Goal: Task Accomplishment & Management: Manage account settings

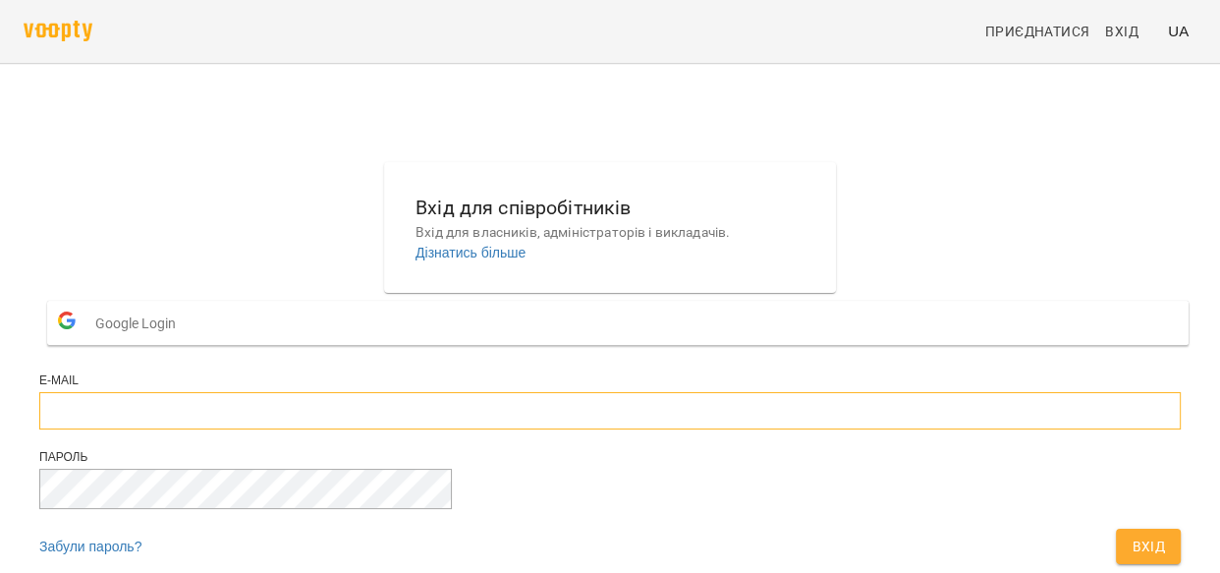
type input "**********"
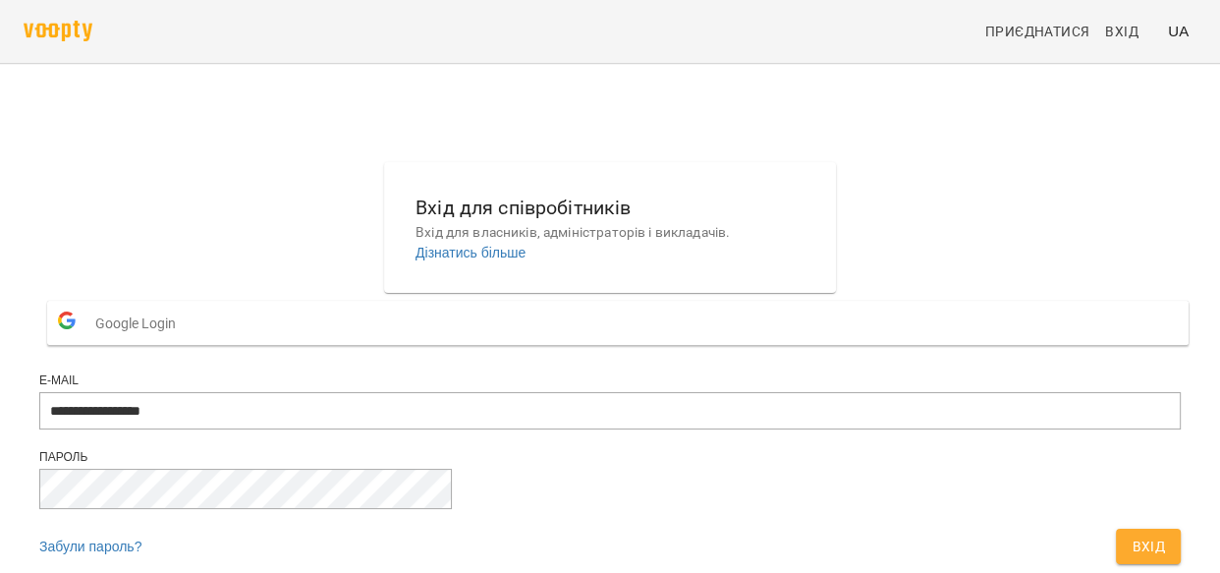
scroll to position [124, 0]
click at [1131, 534] on span "Вхід" at bounding box center [1147, 546] width 33 height 24
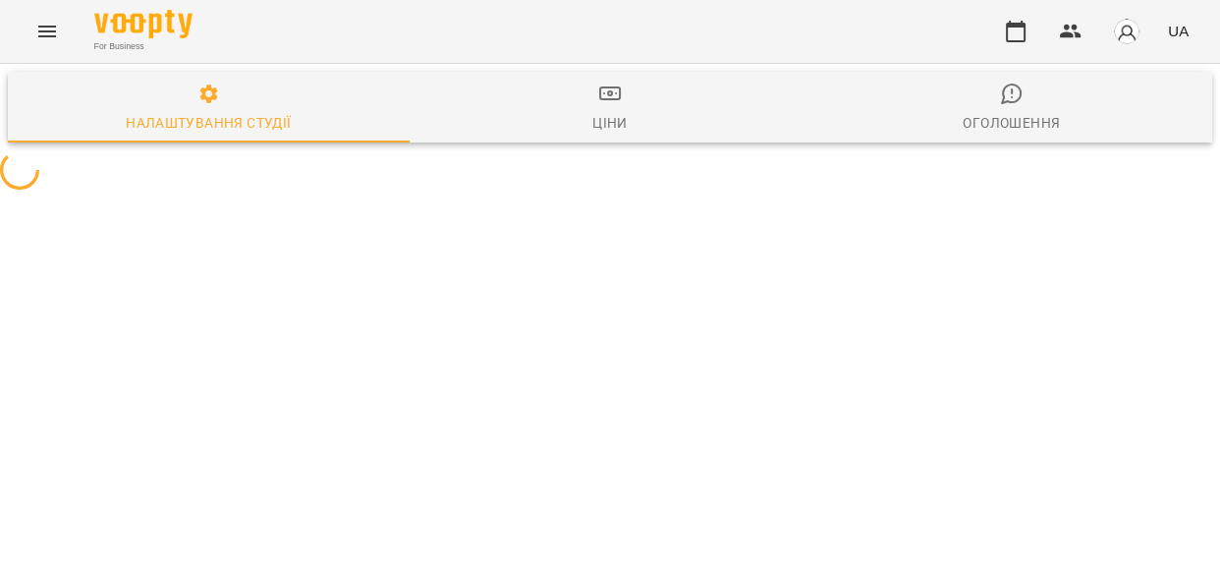
select select "**"
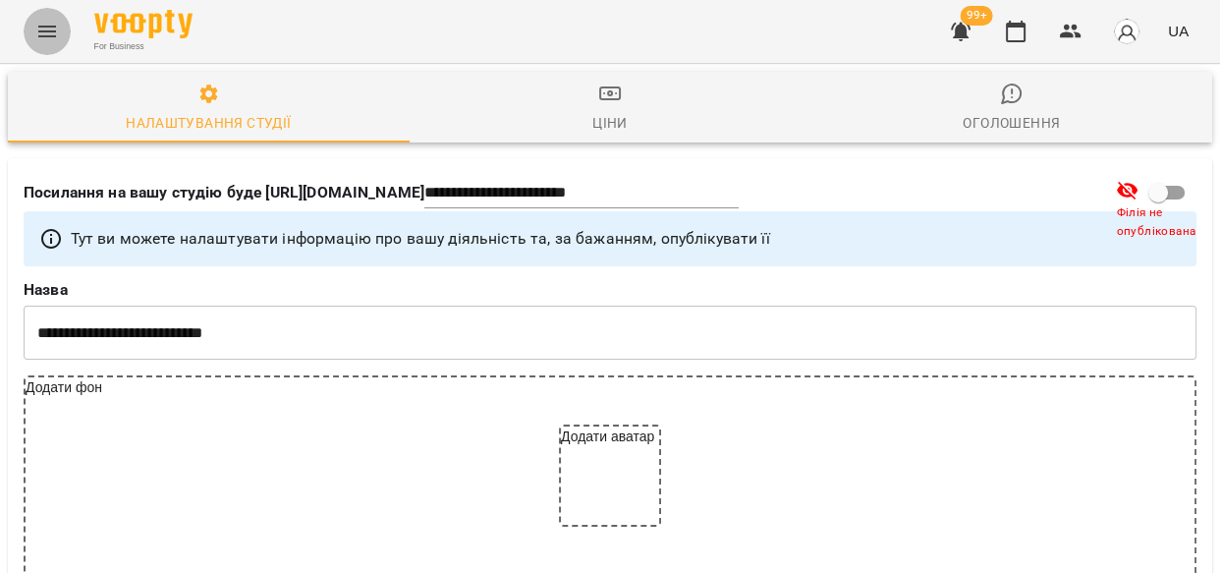
click at [43, 22] on icon "Menu" at bounding box center [47, 32] width 24 height 24
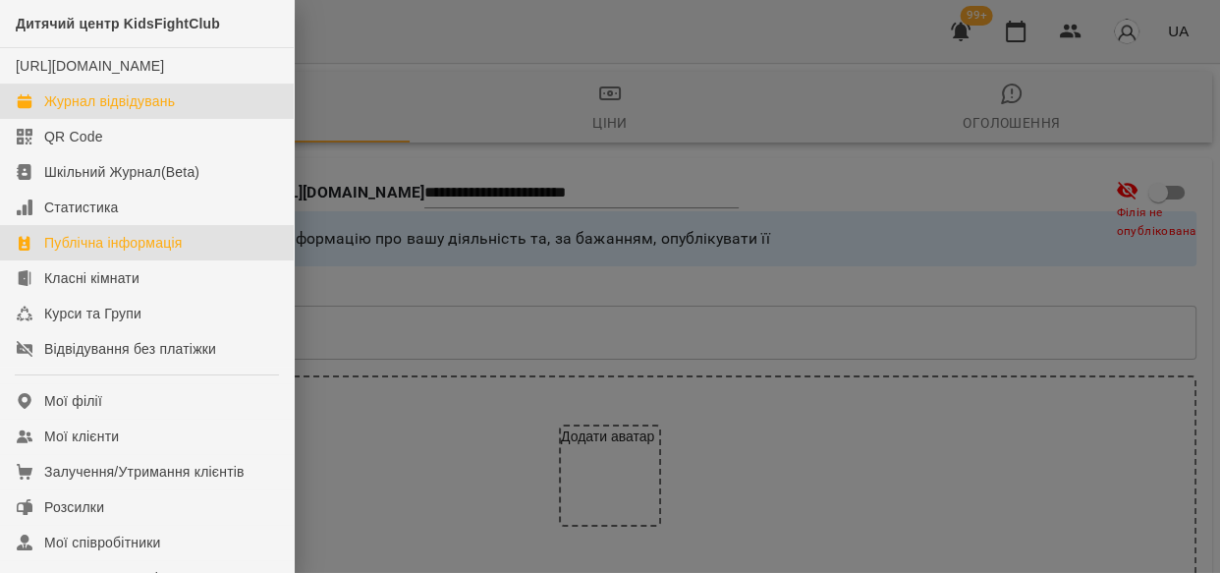
click at [61, 111] on div "Журнал відвідувань" at bounding box center [109, 101] width 131 height 20
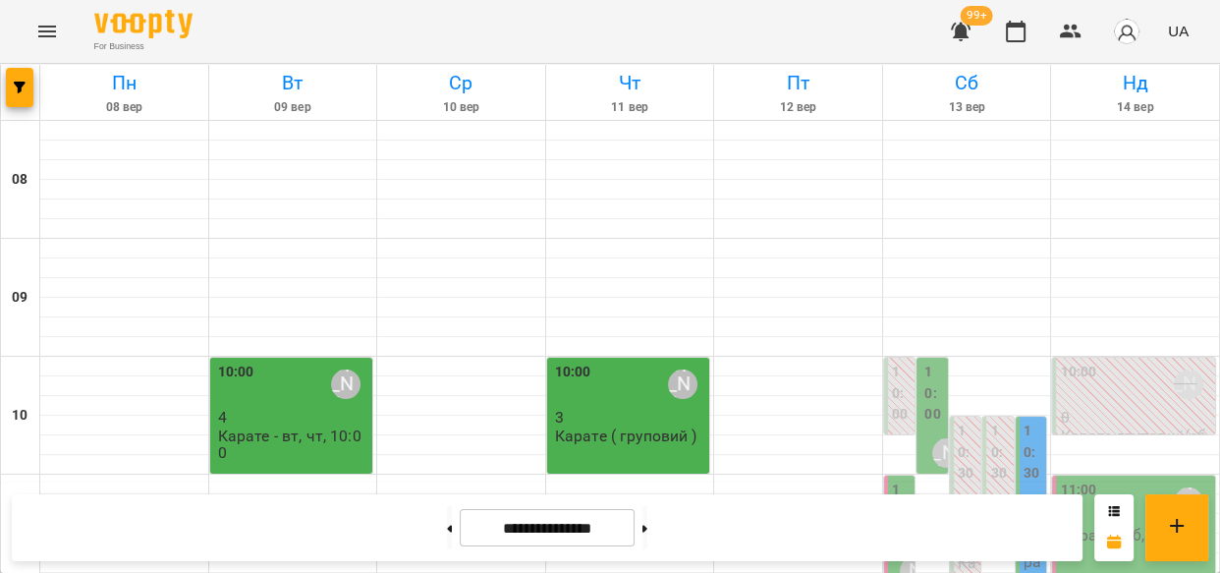
scroll to position [157, 0]
click at [924, 361] on label "10:00" at bounding box center [934, 393] width 20 height 64
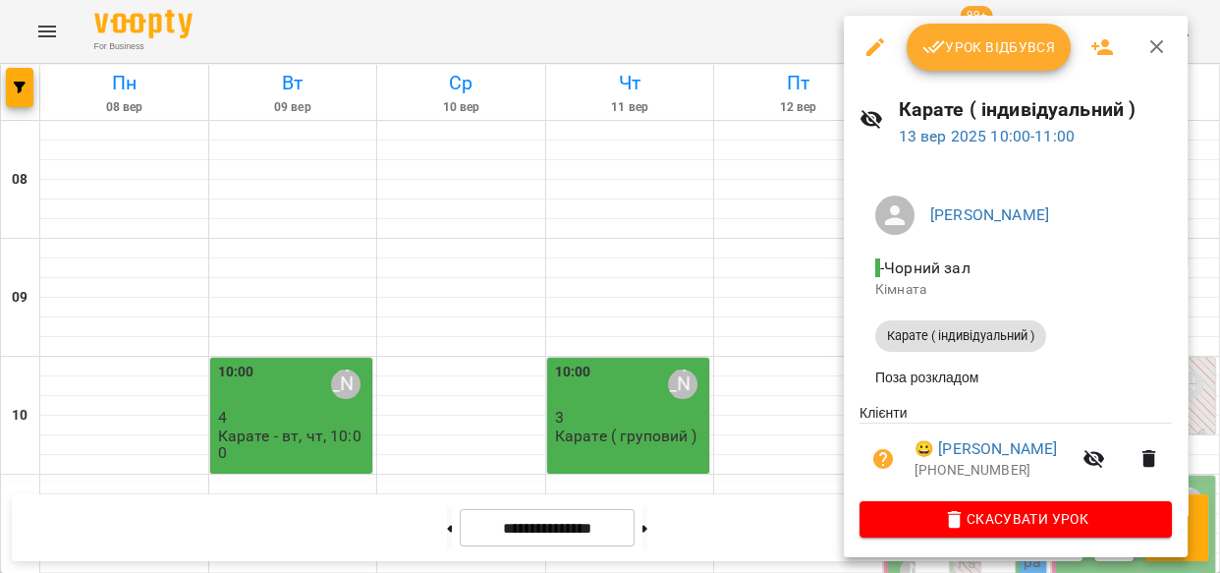
click at [1007, 35] on span "Урок відбувся" at bounding box center [989, 47] width 134 height 24
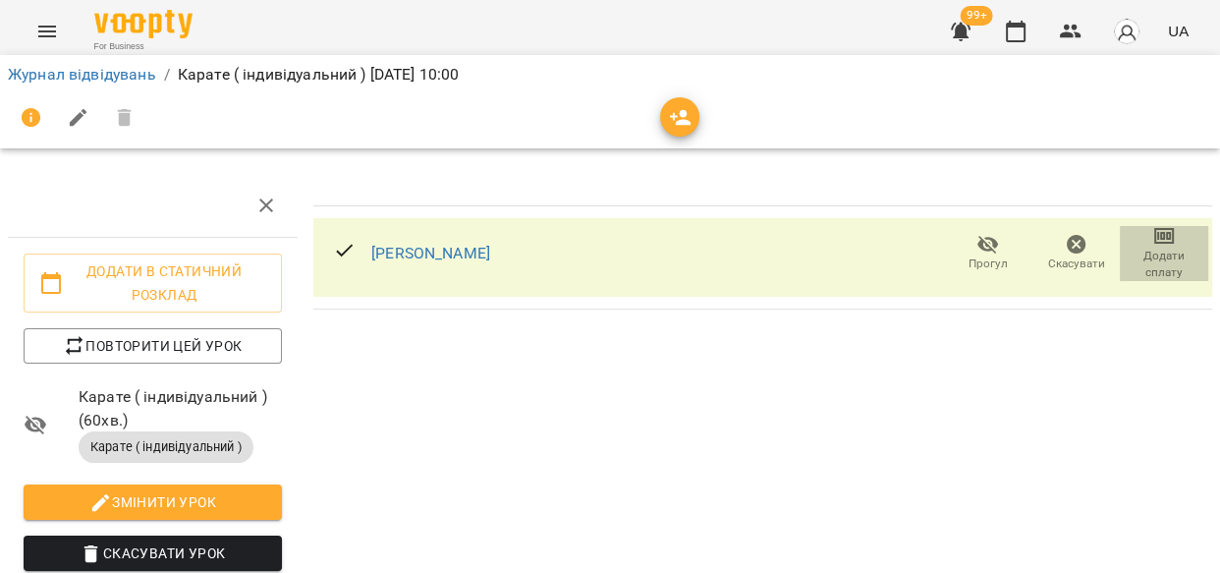
click at [1169, 259] on span "Додати сплату" at bounding box center [1163, 263] width 65 height 33
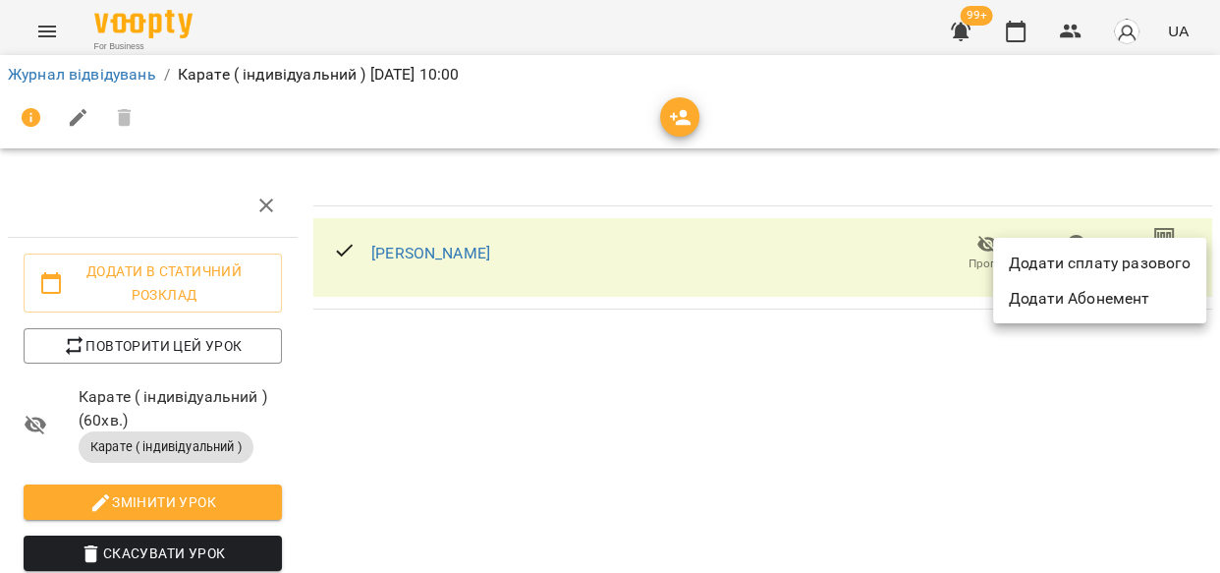
click at [1131, 260] on li "Додати сплату разового" at bounding box center [1099, 263] width 213 height 35
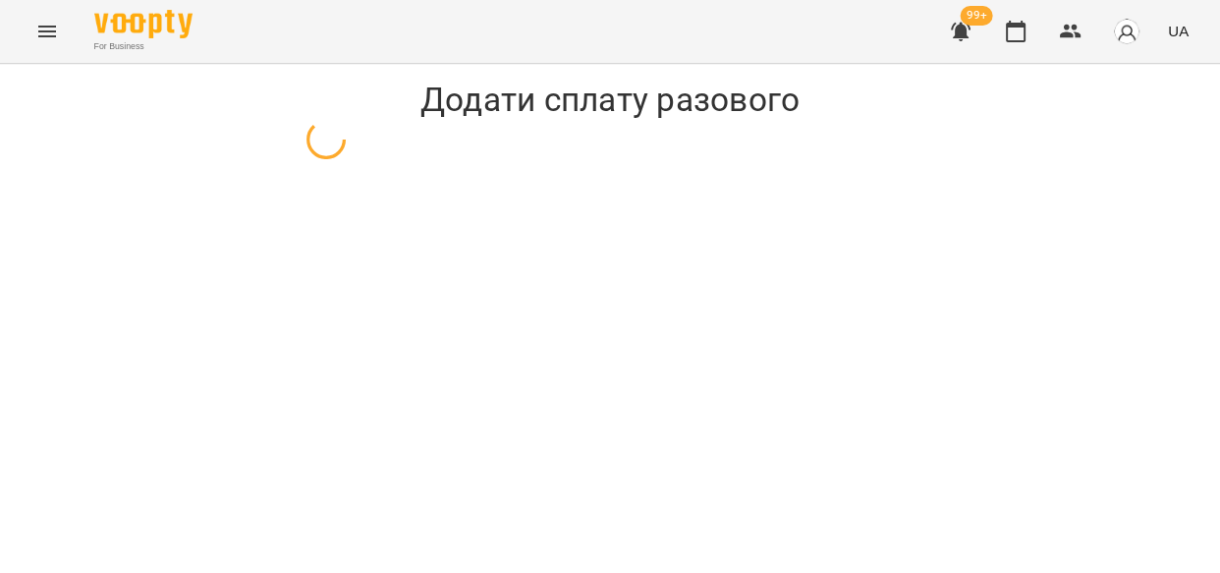
select select "**********"
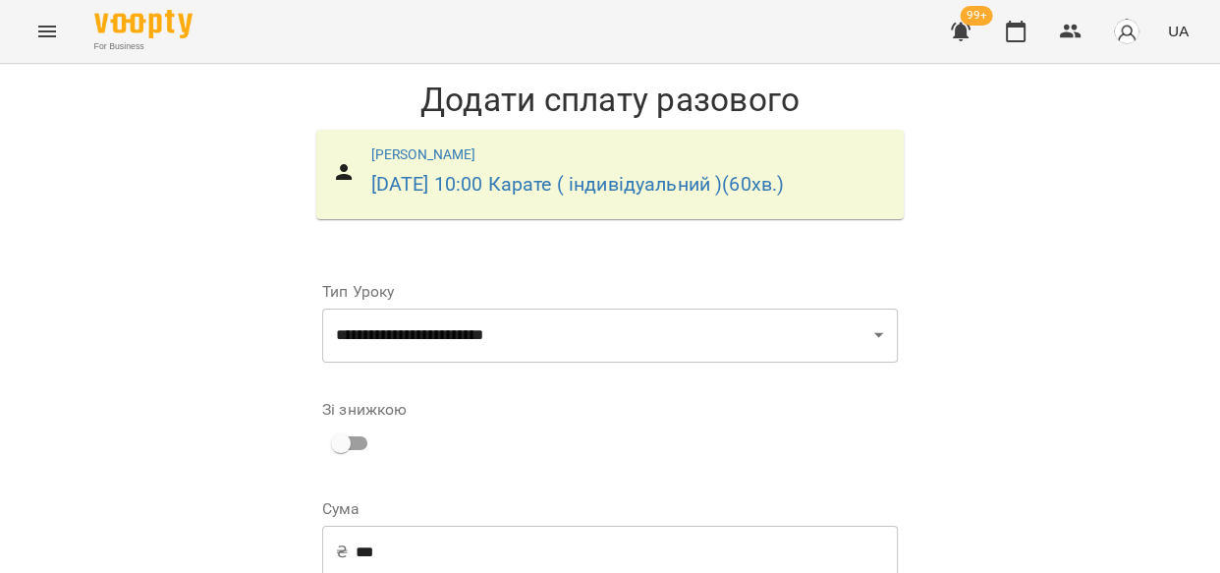
scroll to position [180, 0]
click at [383, 524] on input "***" at bounding box center [627, 551] width 542 height 55
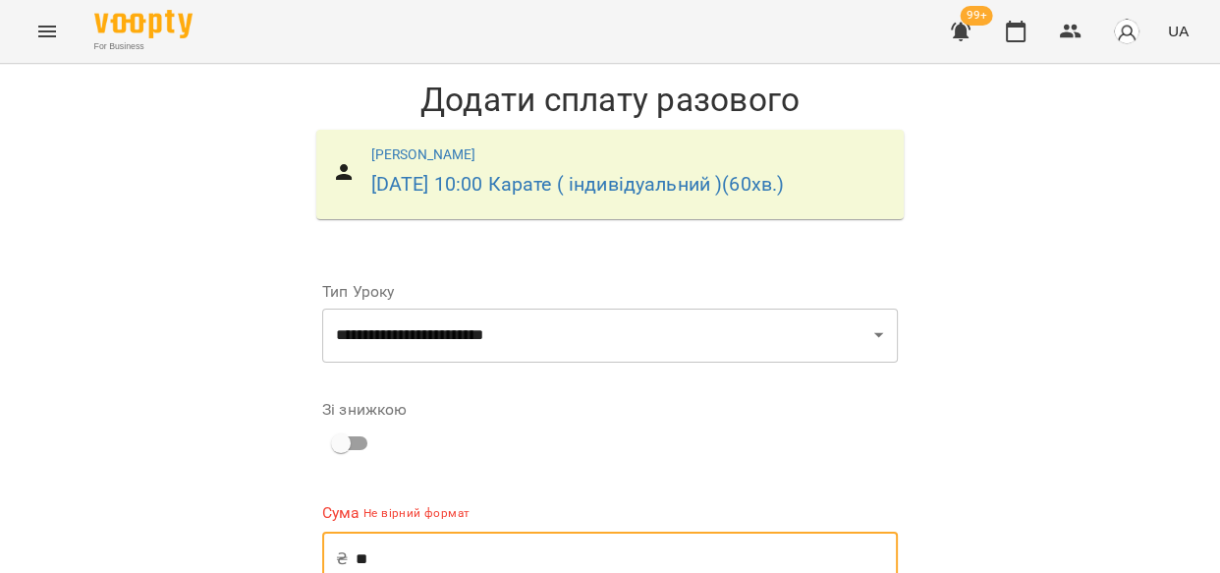
type input "*"
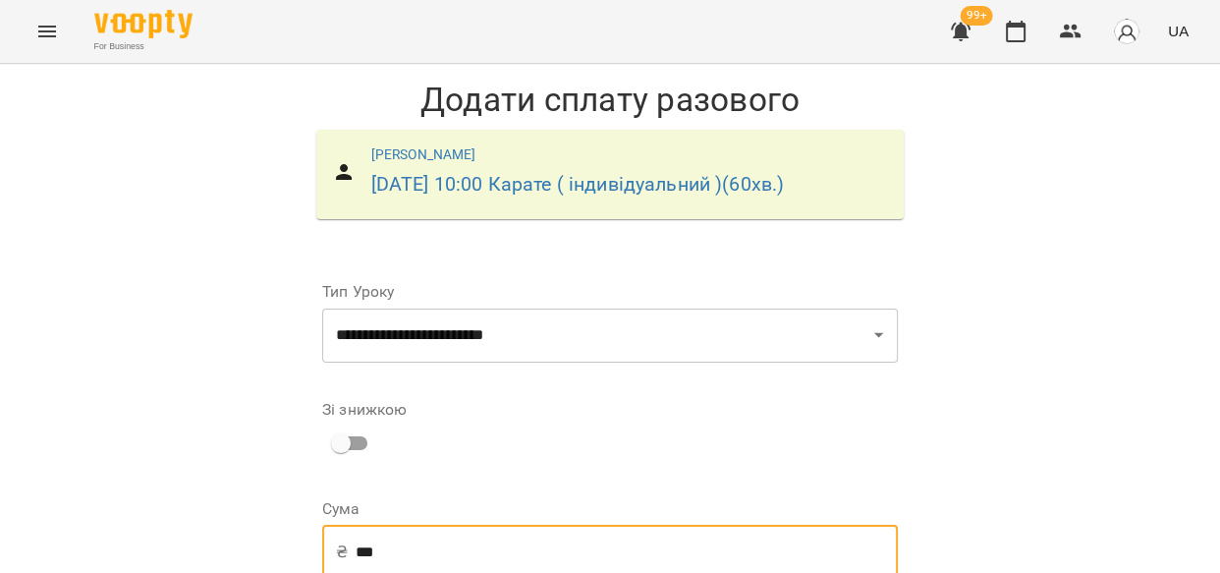
type input "***"
select select "****"
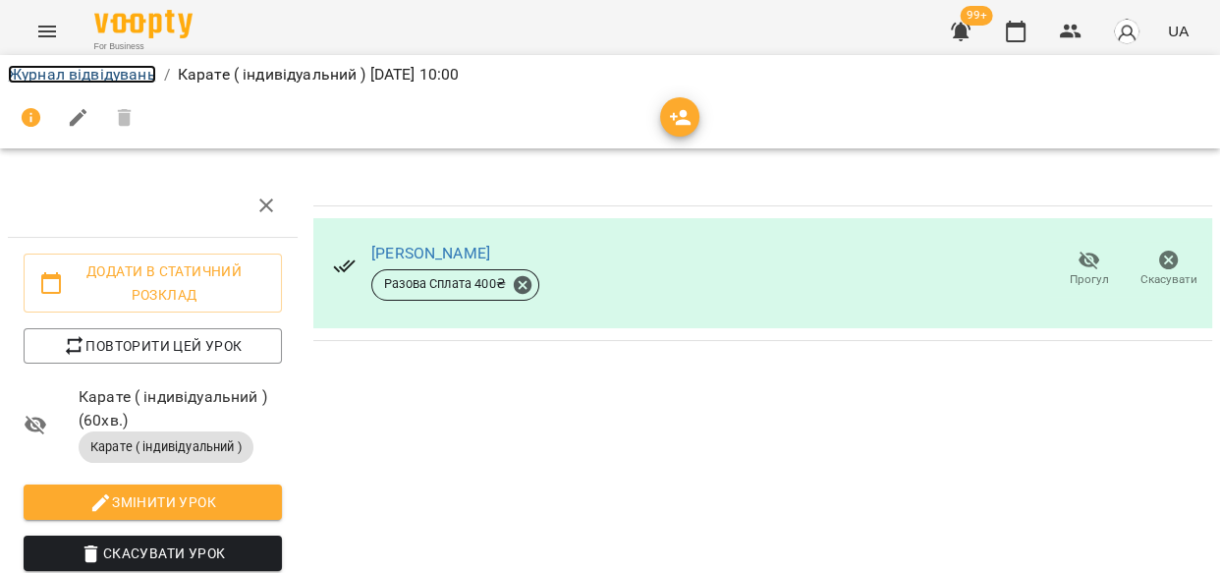
click at [86, 69] on link "Журнал відвідувань" at bounding box center [82, 74] width 148 height 19
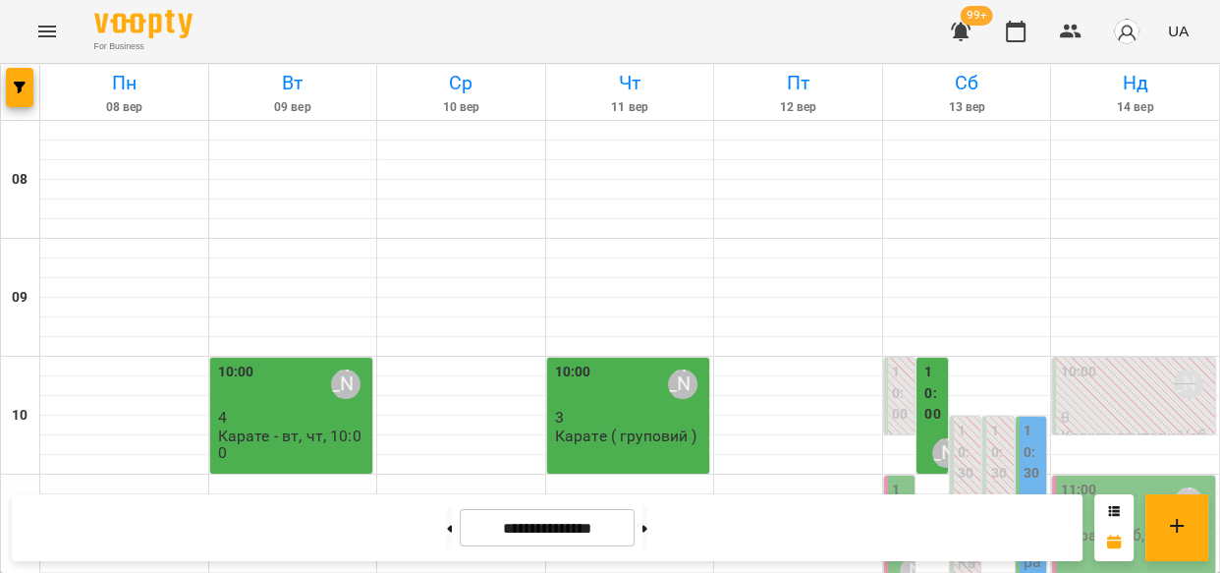
scroll to position [255, 0]
click at [1023, 420] on label "10:30" at bounding box center [1033, 452] width 20 height 64
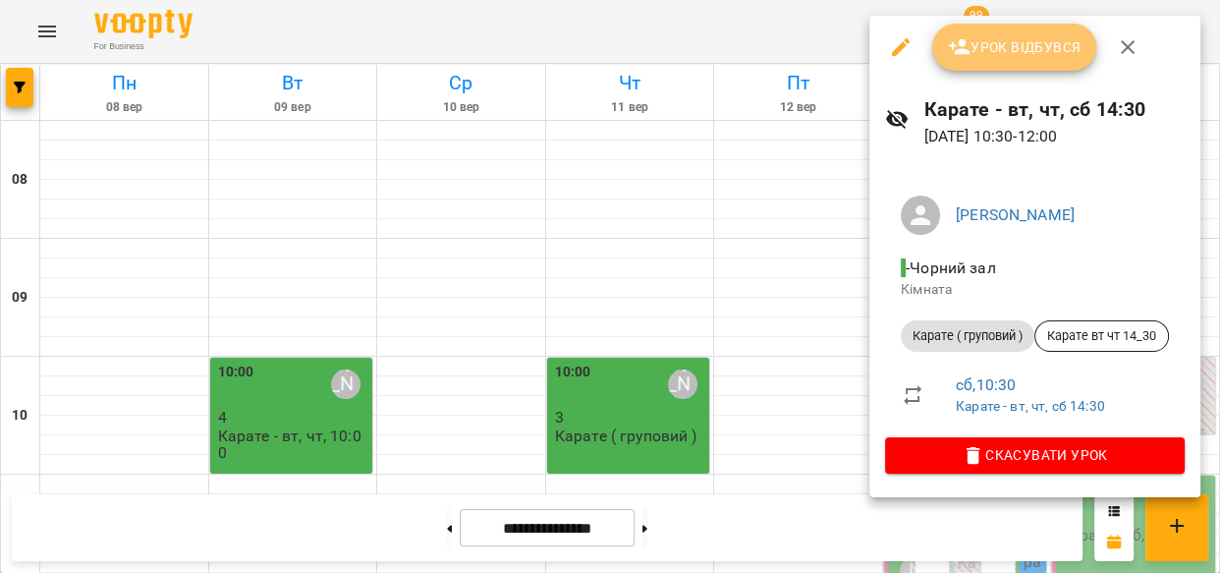
click at [1007, 42] on span "Урок відбувся" at bounding box center [1015, 47] width 134 height 24
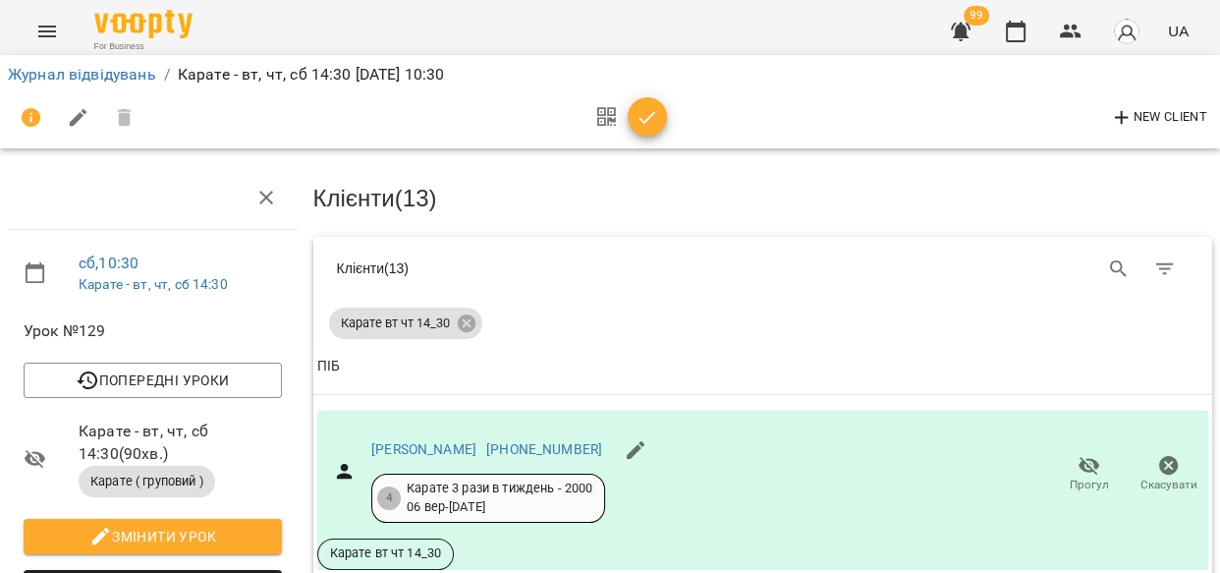
scroll to position [765, 0]
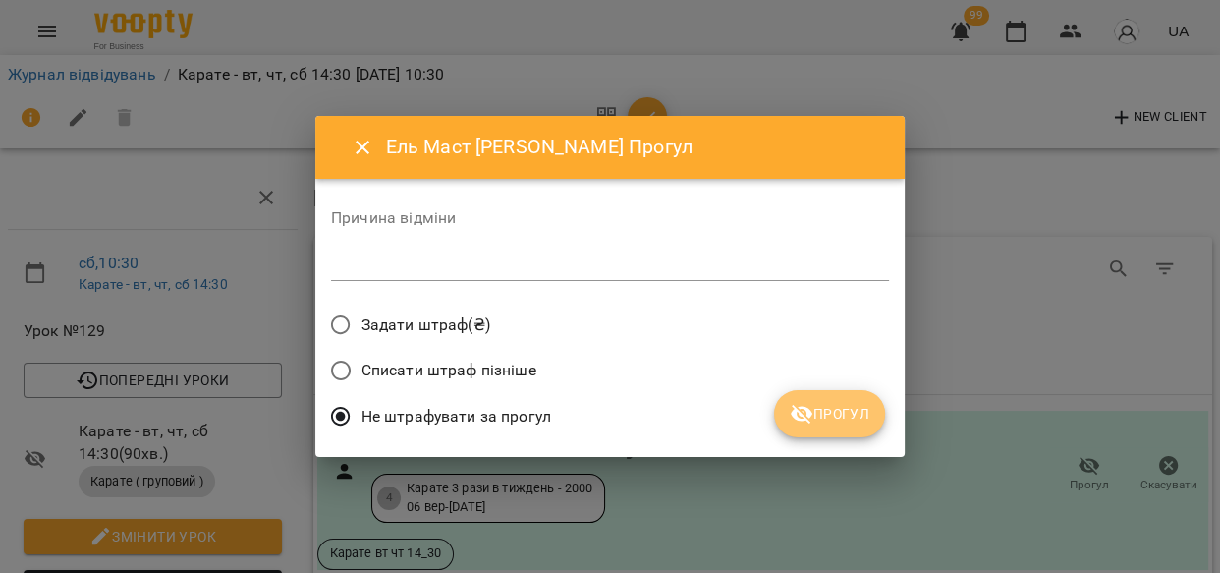
drag, startPoint x: 856, startPoint y: 405, endPoint x: 1010, endPoint y: 397, distance: 153.4
click at [855, 405] on span "Прогул" at bounding box center [830, 414] width 80 height 24
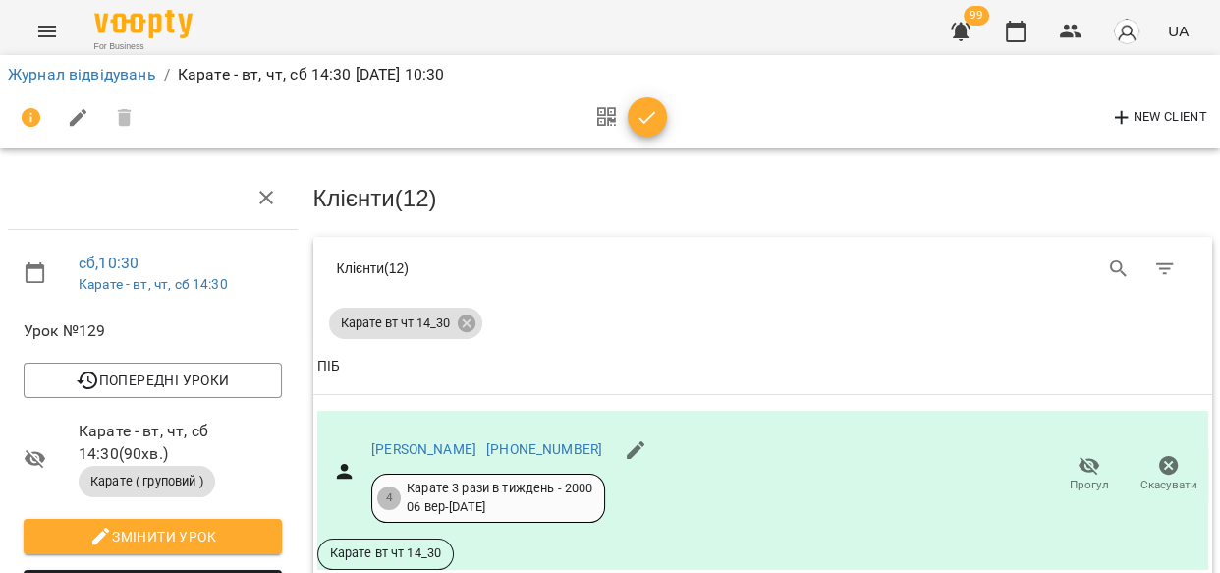
scroll to position [1055, 0]
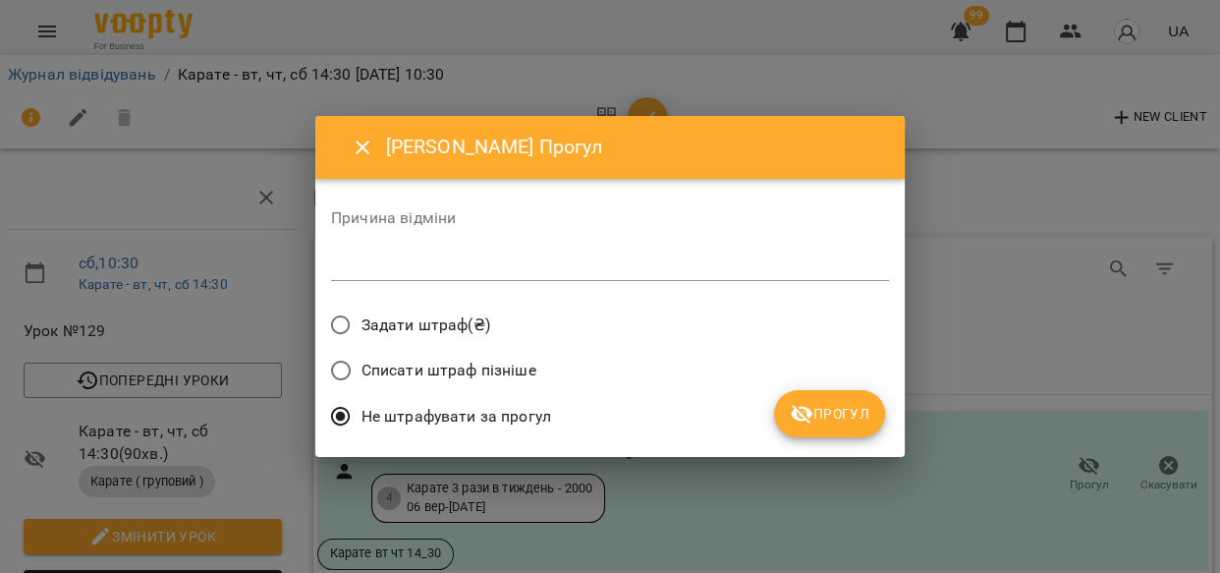
click at [814, 407] on span "Прогул" at bounding box center [830, 414] width 80 height 24
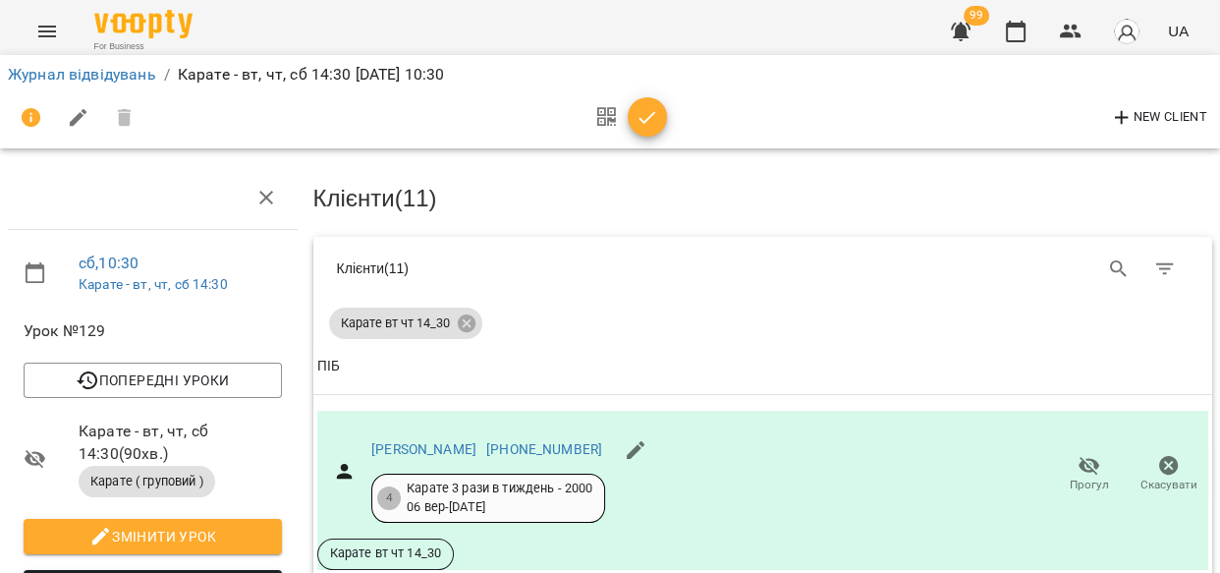
scroll to position [1732, 0]
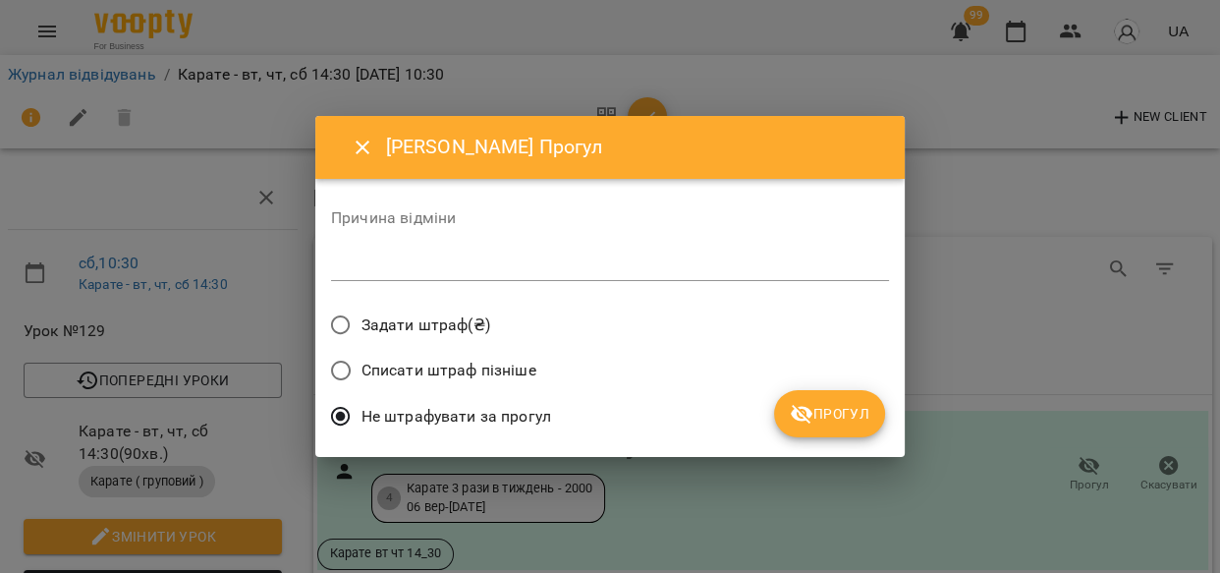
click at [853, 408] on span "Прогул" at bounding box center [830, 414] width 80 height 24
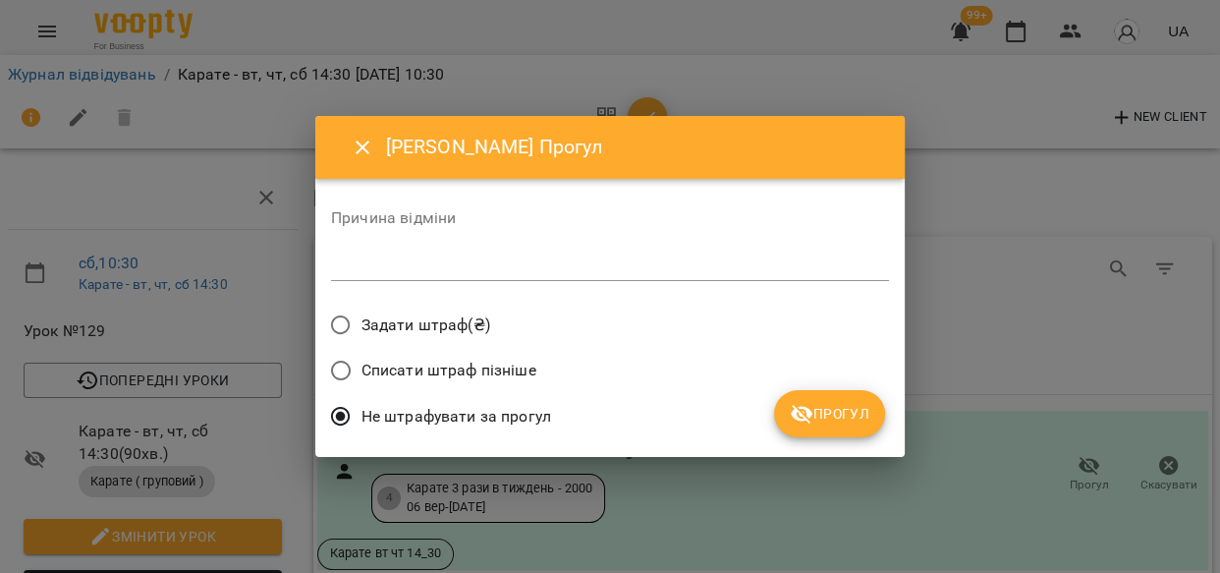
click at [814, 402] on span "Прогул" at bounding box center [830, 414] width 80 height 24
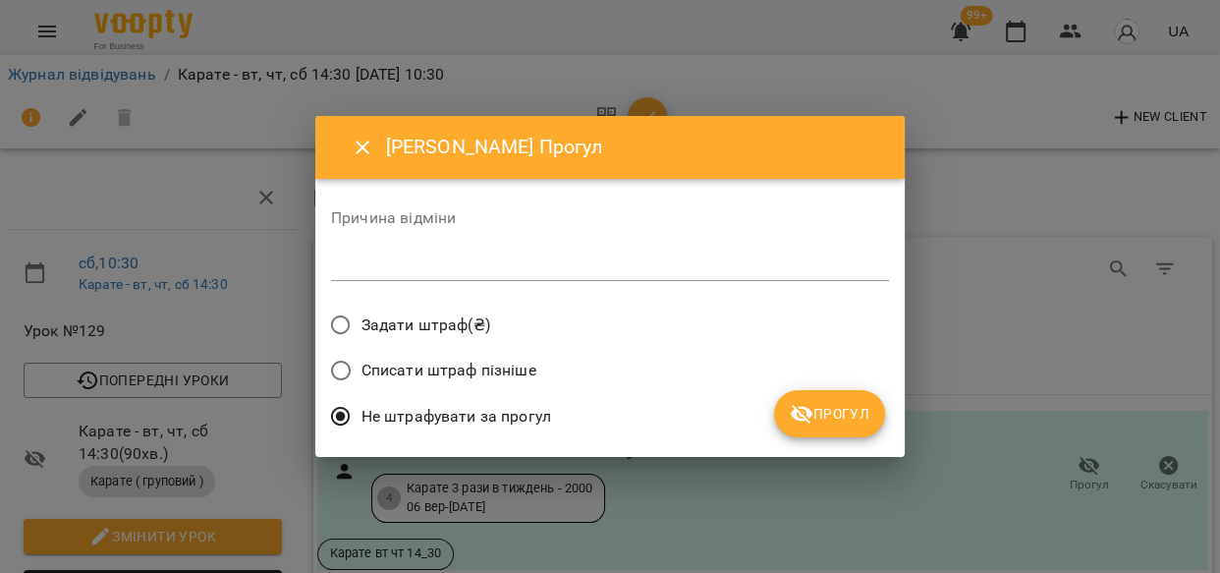
click at [840, 400] on button "Прогул" at bounding box center [829, 413] width 111 height 47
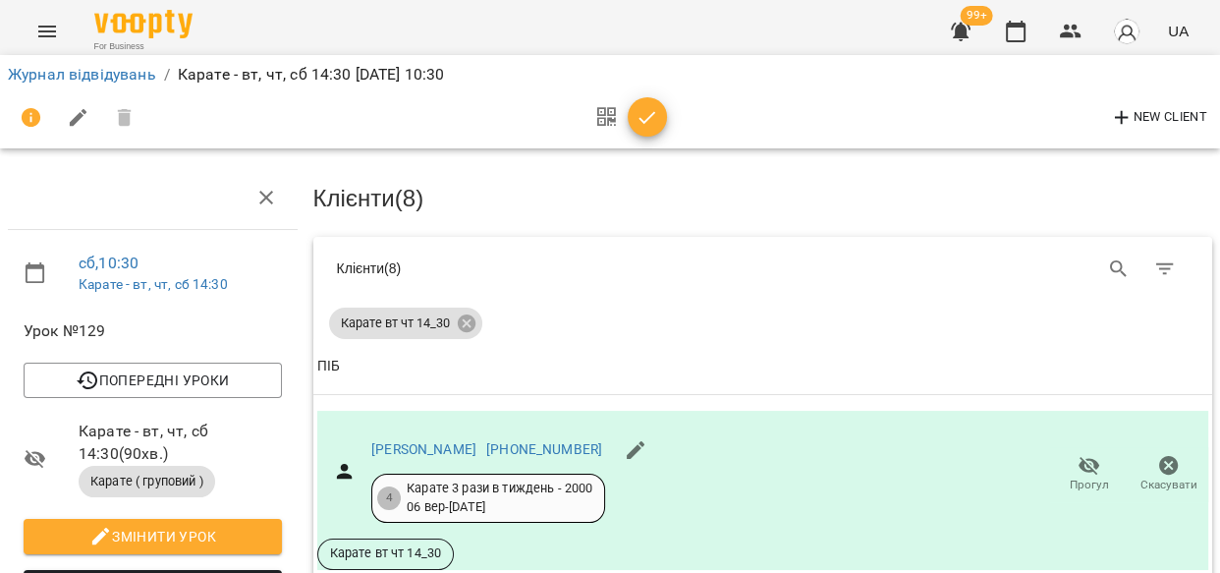
scroll to position [0, 0]
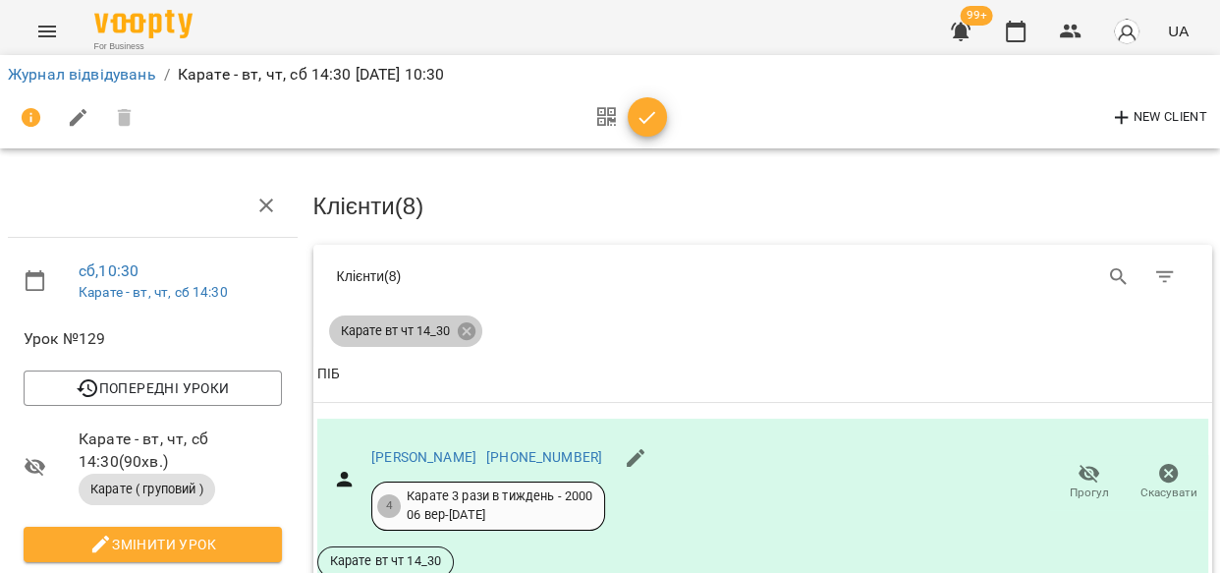
click at [460, 327] on icon at bounding box center [466, 331] width 18 height 18
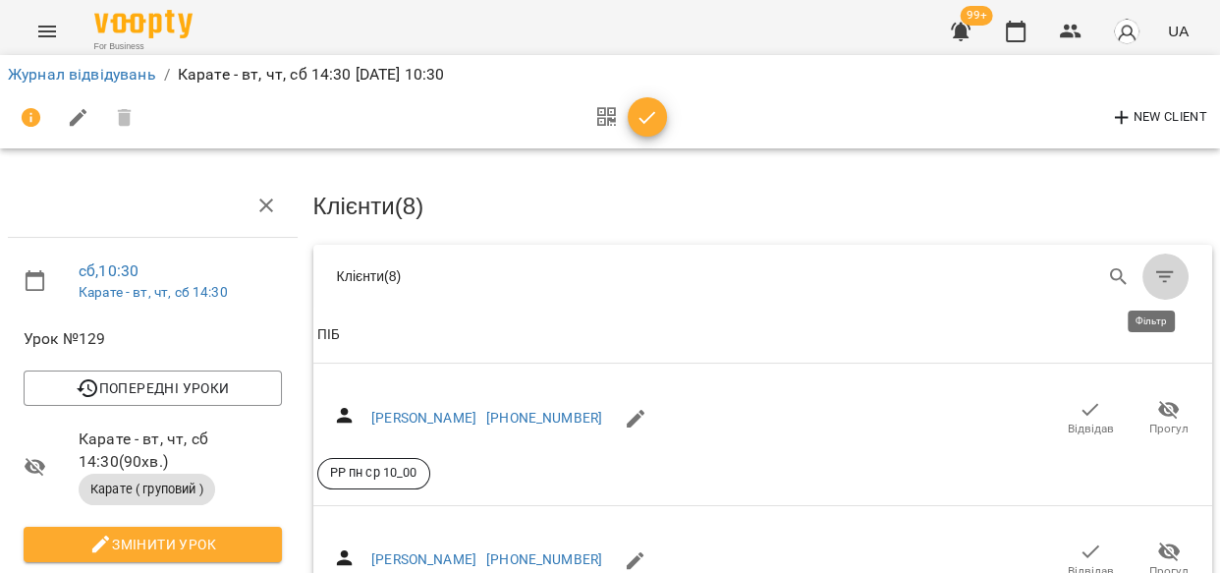
click at [1153, 275] on icon "Фільтр" at bounding box center [1165, 277] width 24 height 24
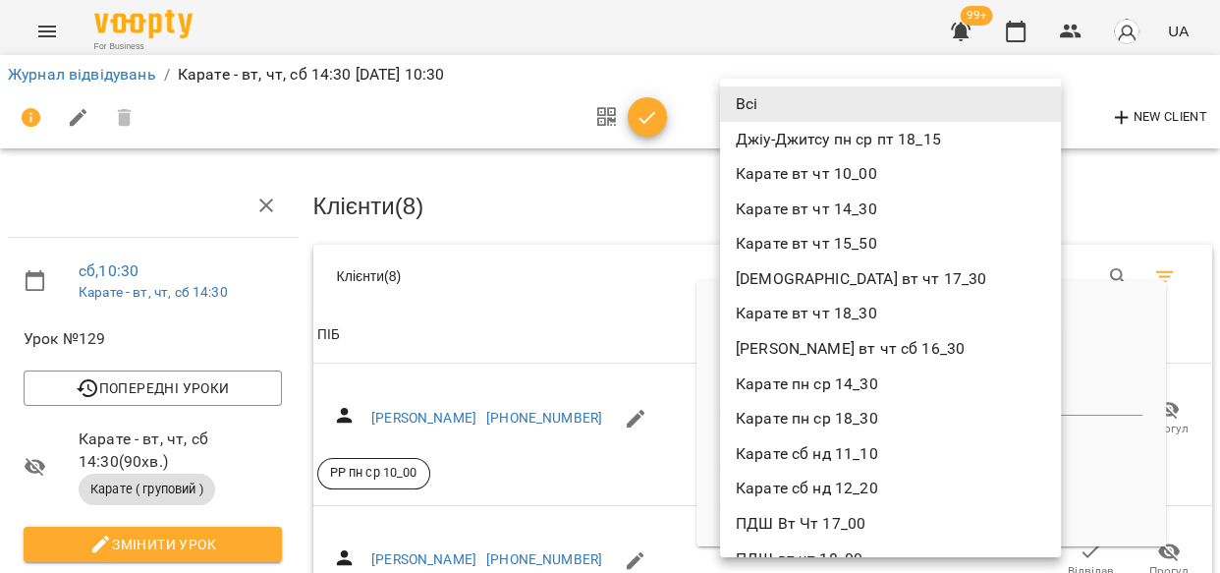
click at [862, 340] on li "[PERSON_NAME] вт чт сб 16_30" at bounding box center [890, 348] width 341 height 35
type input "**********"
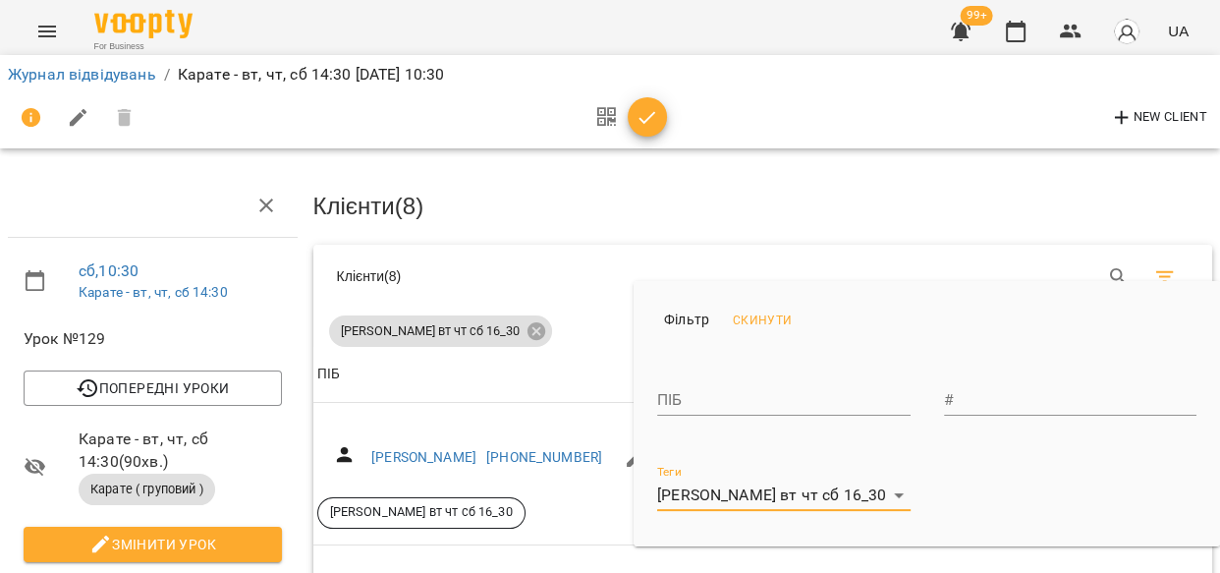
click at [564, 213] on div at bounding box center [610, 286] width 1220 height 573
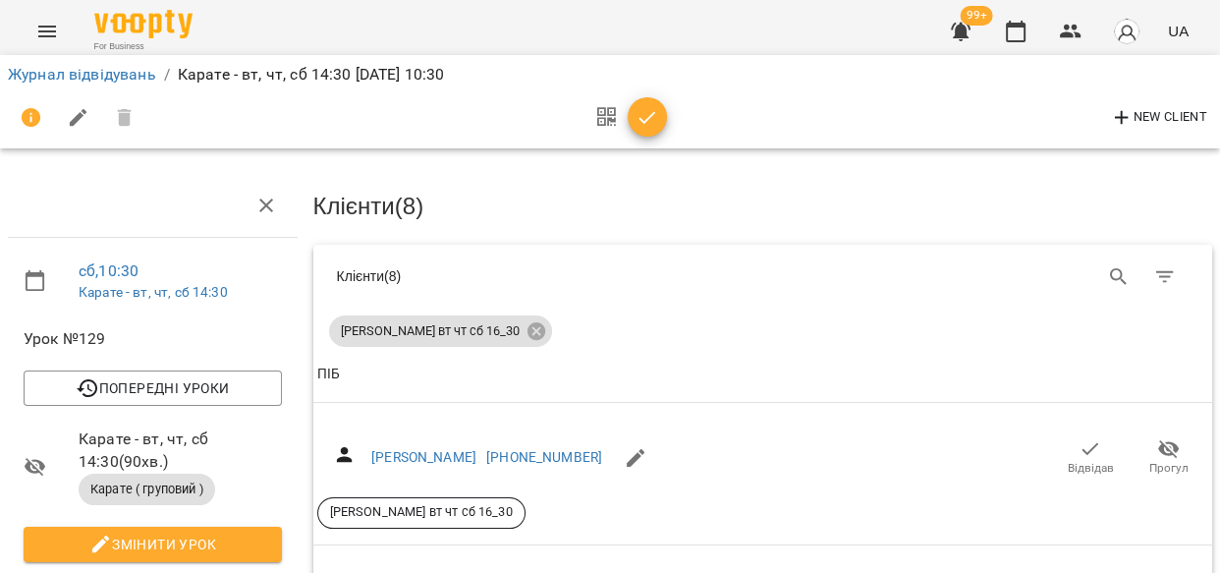
click at [1068, 460] on span "Відвідав" at bounding box center [1091, 468] width 46 height 17
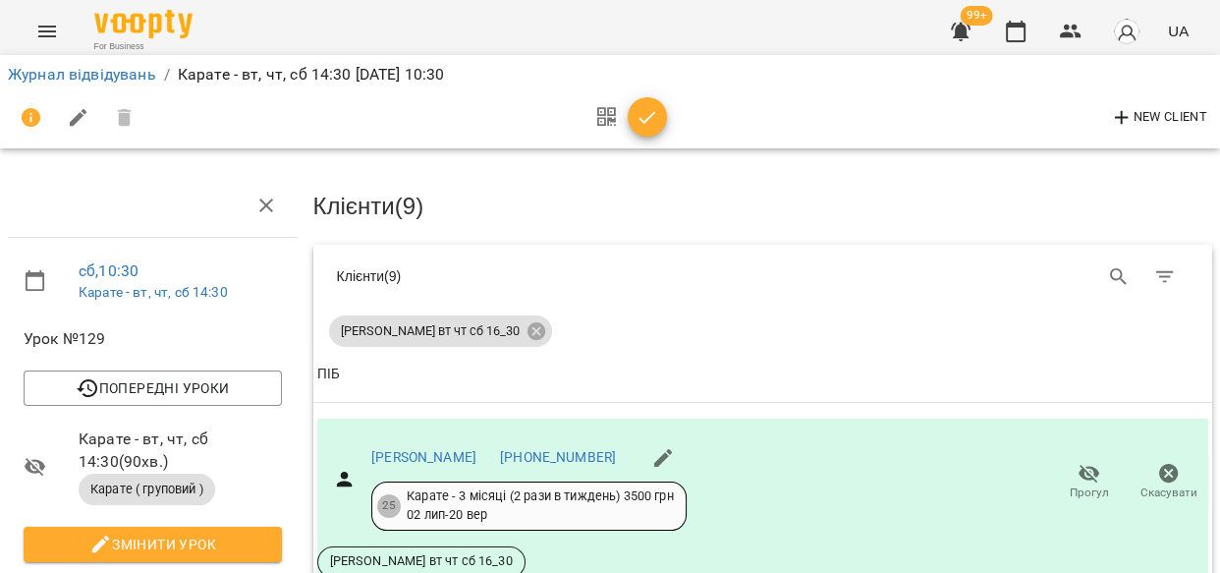
scroll to position [432, 0]
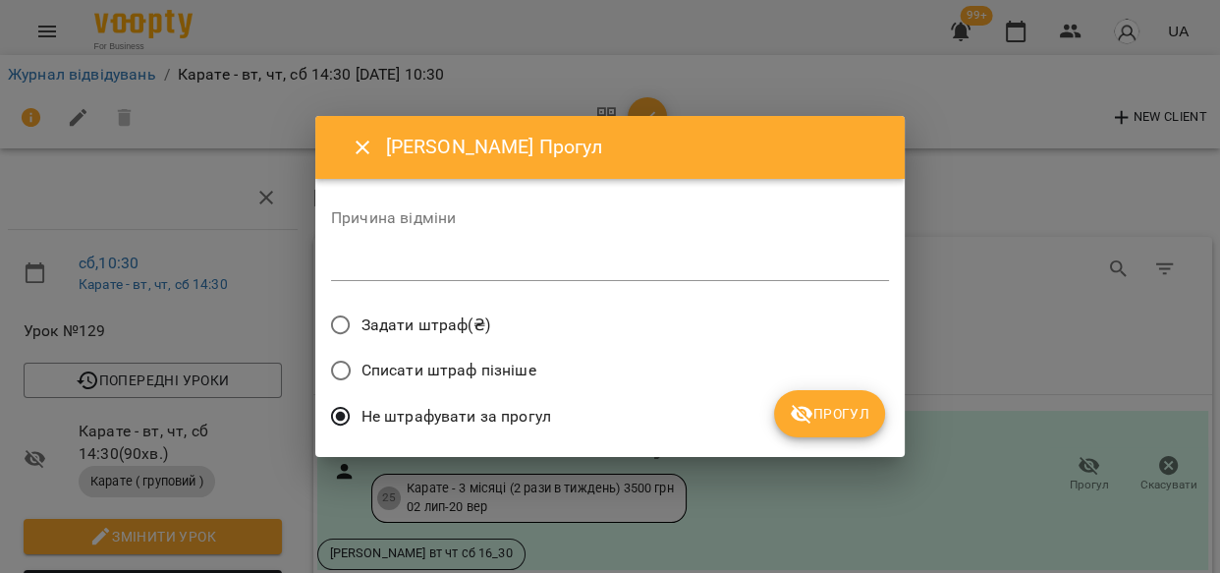
drag, startPoint x: 839, startPoint y: 421, endPoint x: 897, endPoint y: 421, distance: 57.9
click at [851, 421] on span "Прогул" at bounding box center [830, 414] width 80 height 24
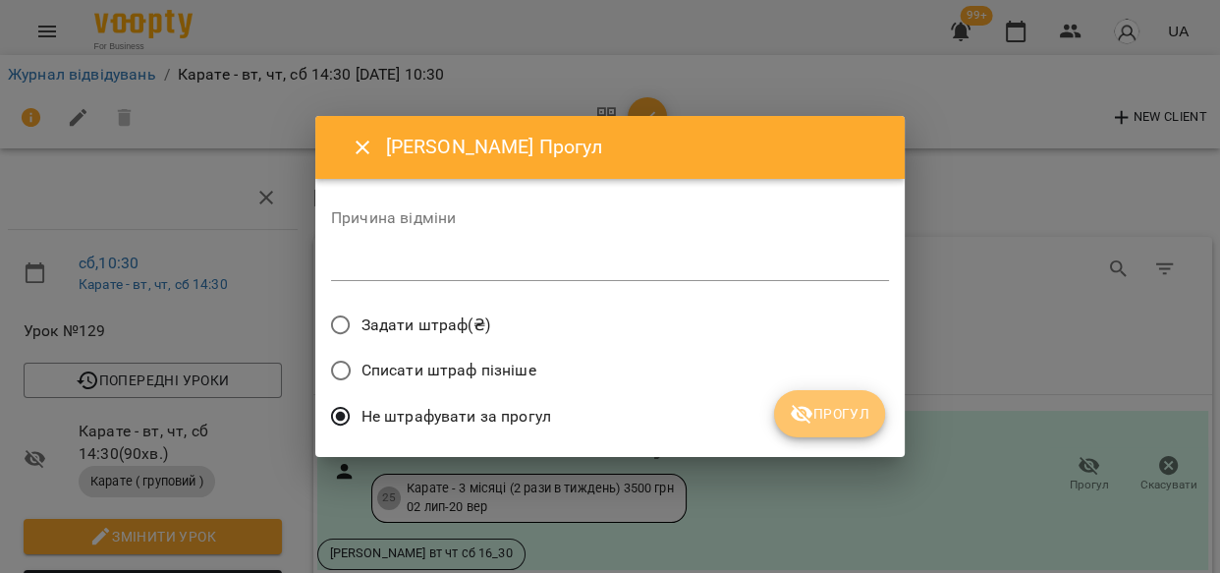
click at [843, 412] on span "Прогул" at bounding box center [830, 414] width 80 height 24
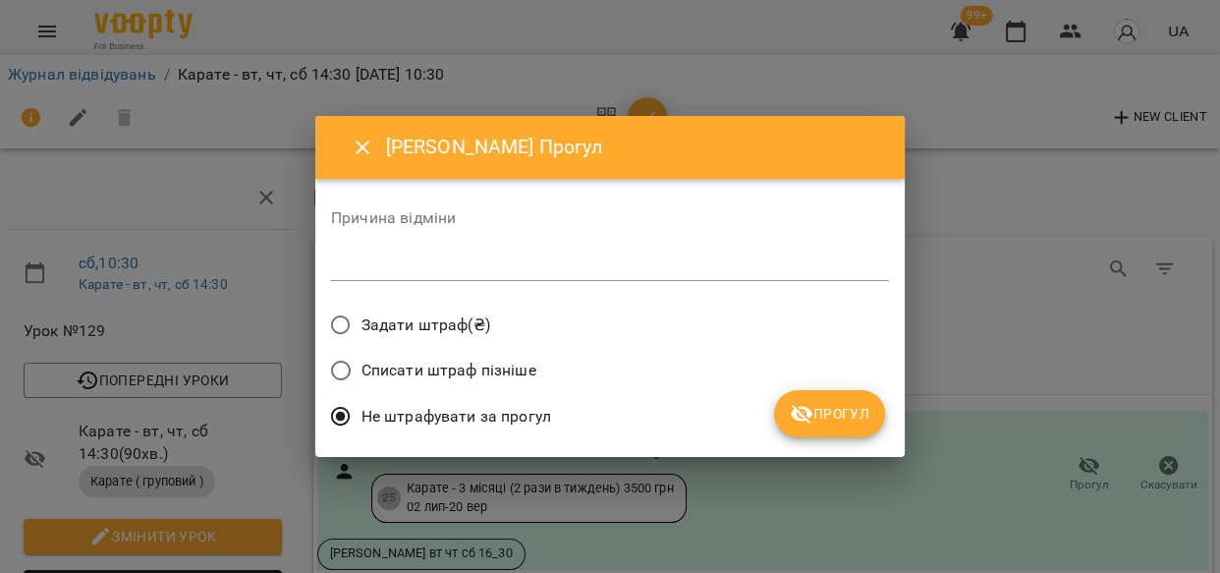
click at [871, 412] on button "Прогул" at bounding box center [829, 413] width 111 height 47
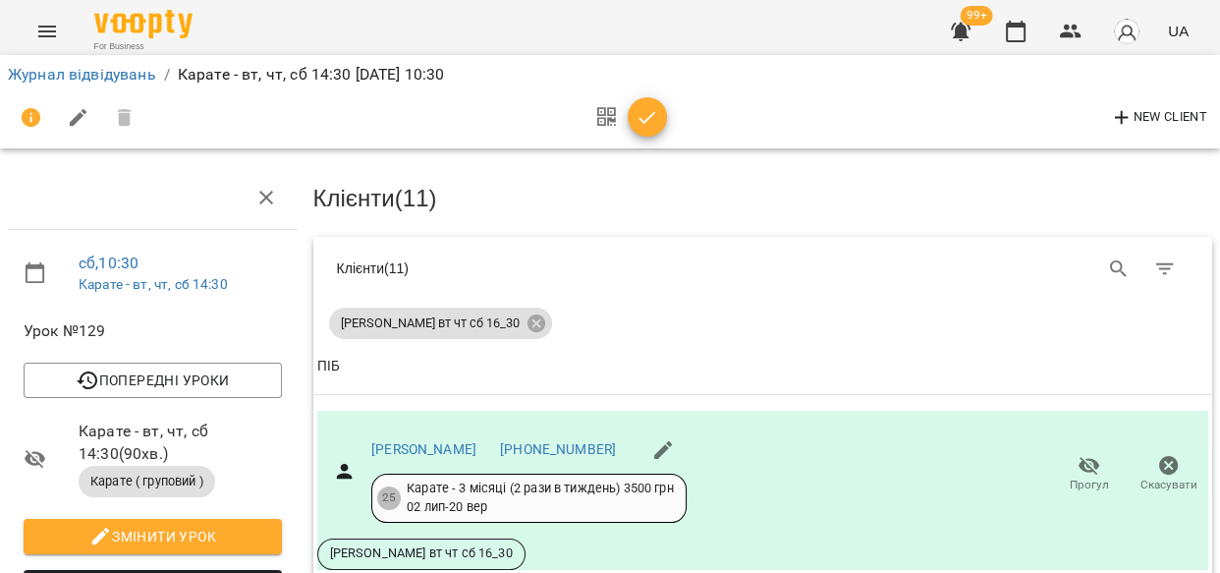
scroll to position [1134, 0]
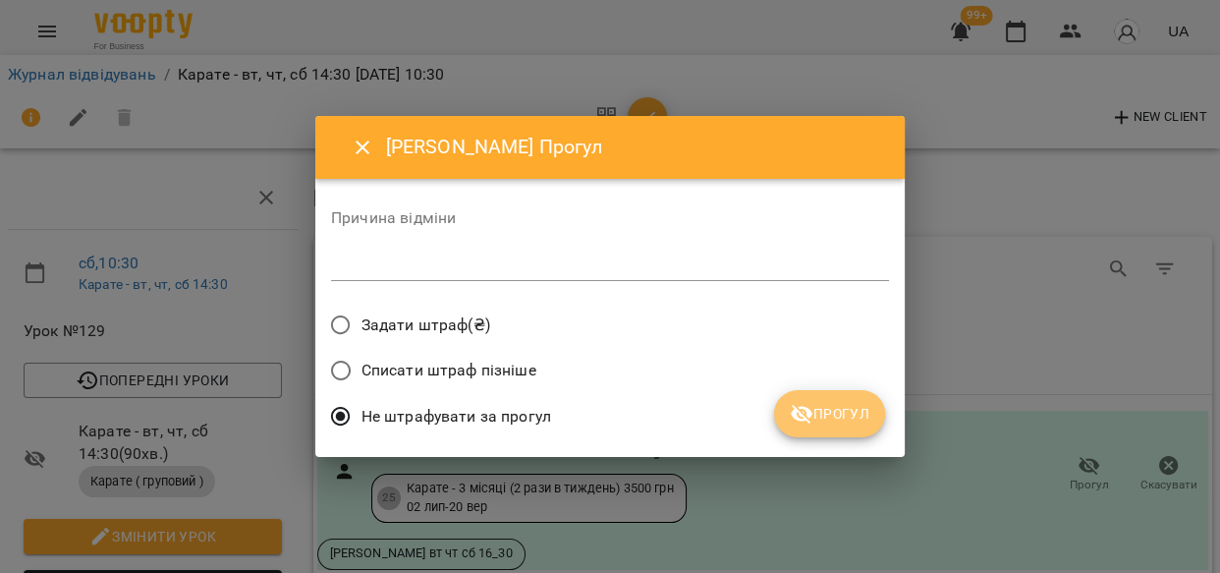
click at [852, 430] on button "Прогул" at bounding box center [829, 413] width 111 height 47
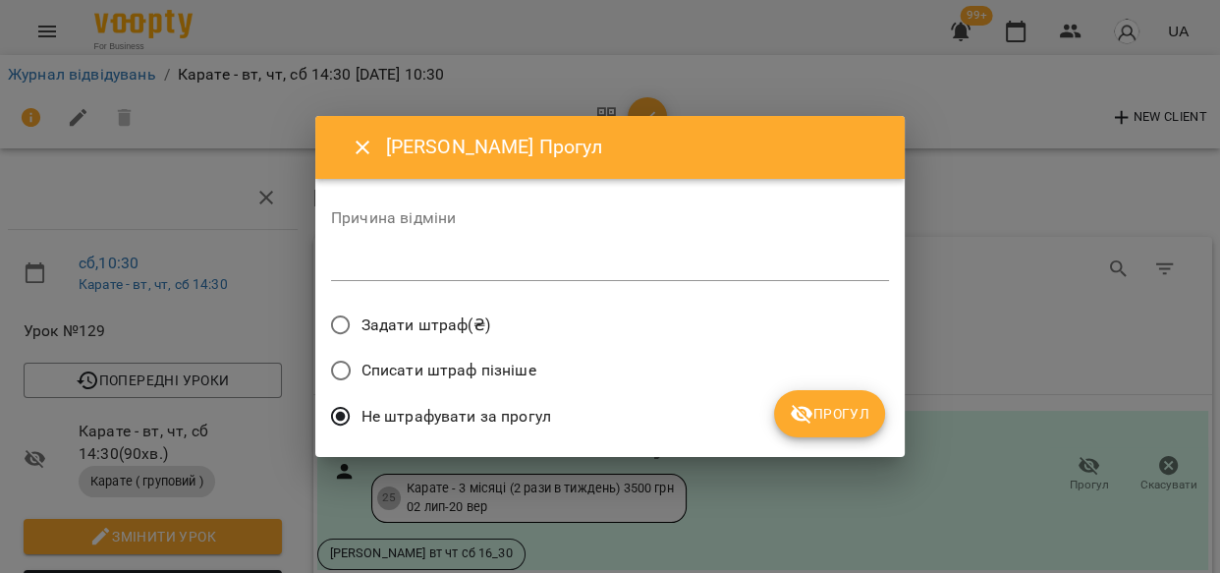
click at [846, 420] on span "Прогул" at bounding box center [830, 414] width 80 height 24
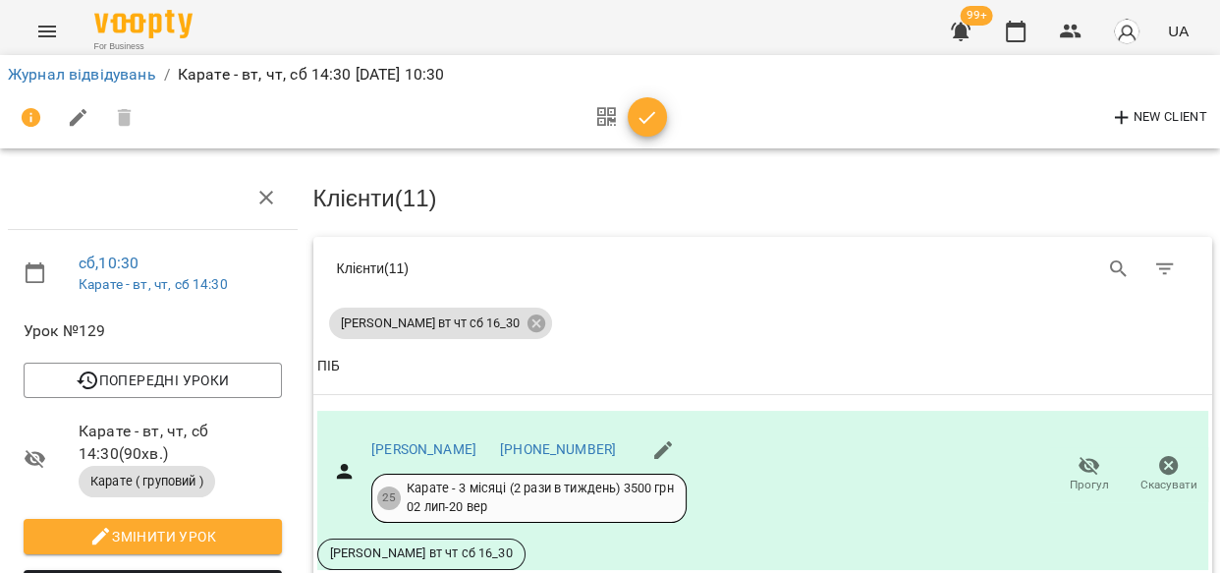
scroll to position [1463, 0]
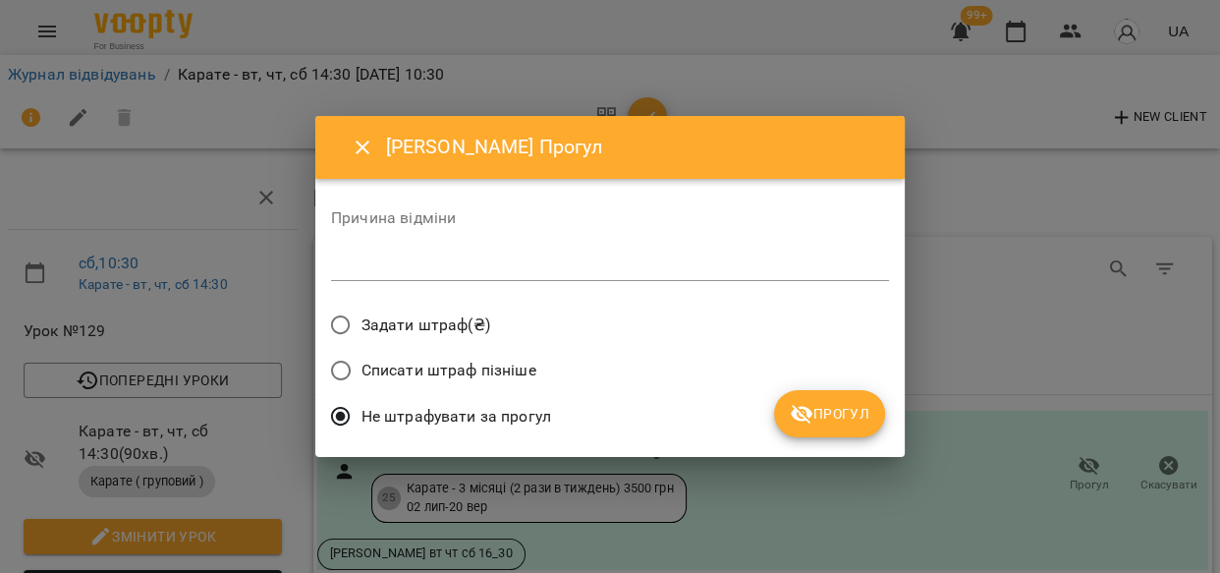
click at [826, 426] on button "Прогул" at bounding box center [829, 413] width 111 height 47
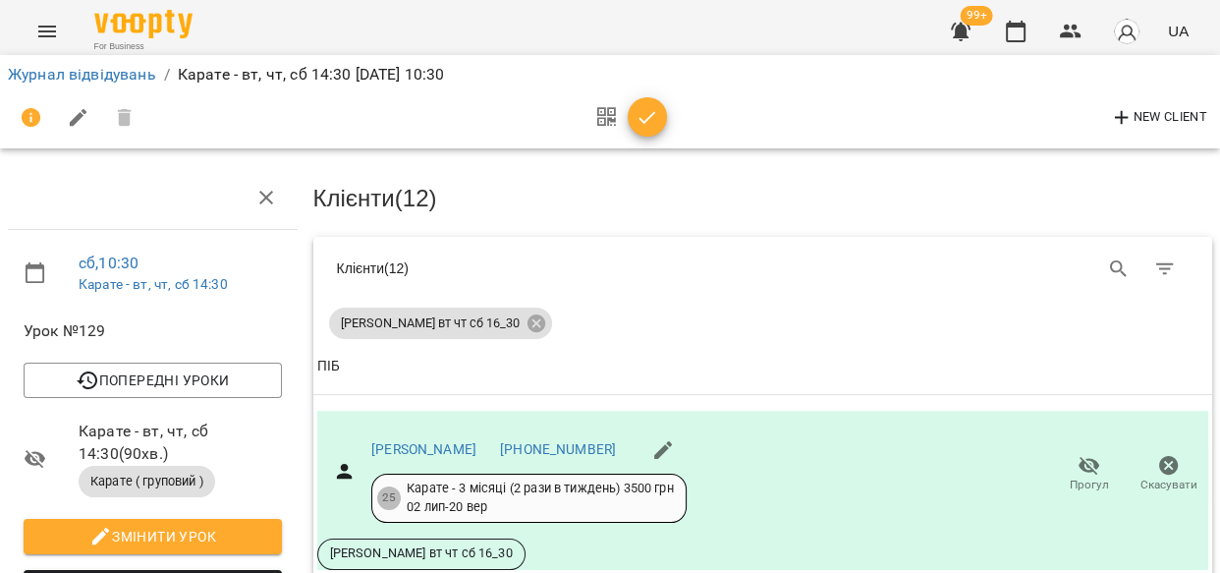
scroll to position [1726, 0]
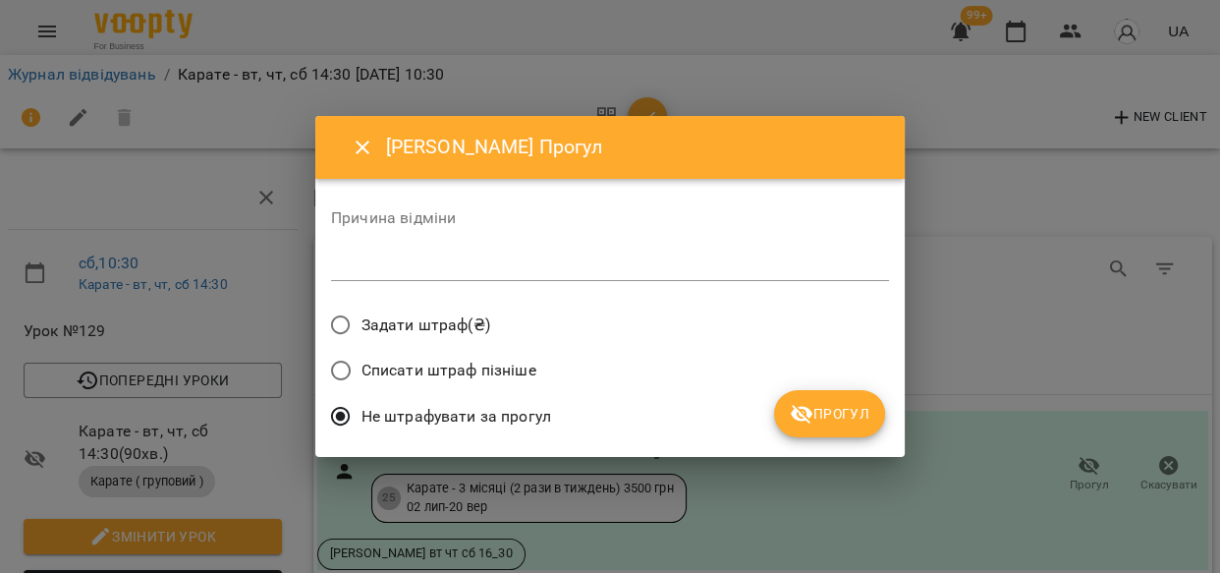
click at [853, 418] on span "Прогул" at bounding box center [830, 414] width 80 height 24
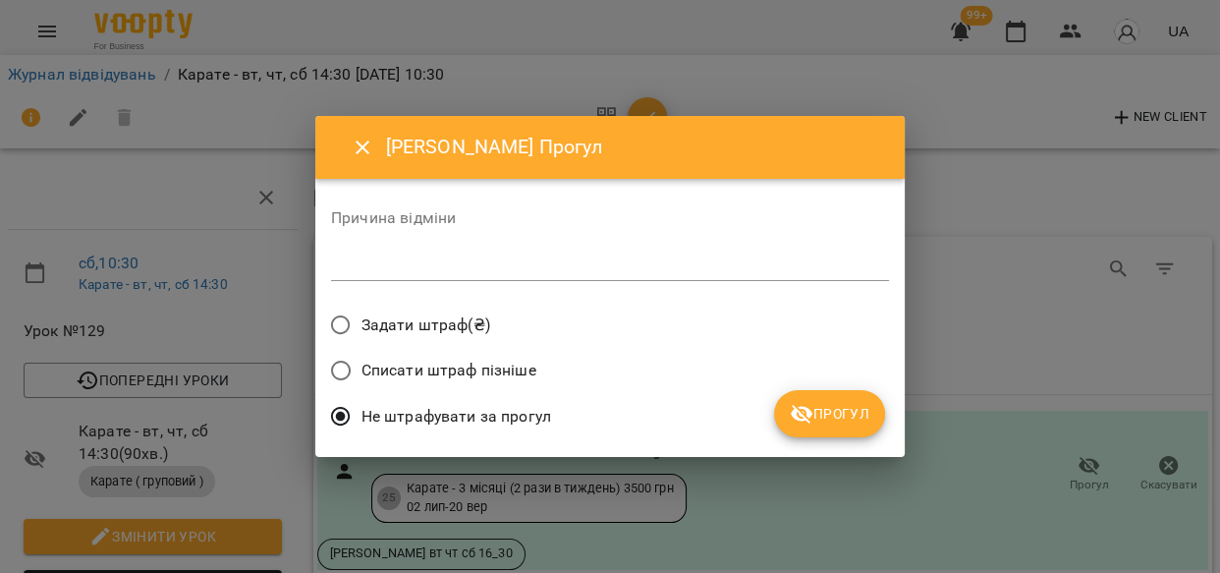
click at [836, 408] on span "Прогул" at bounding box center [830, 414] width 80 height 24
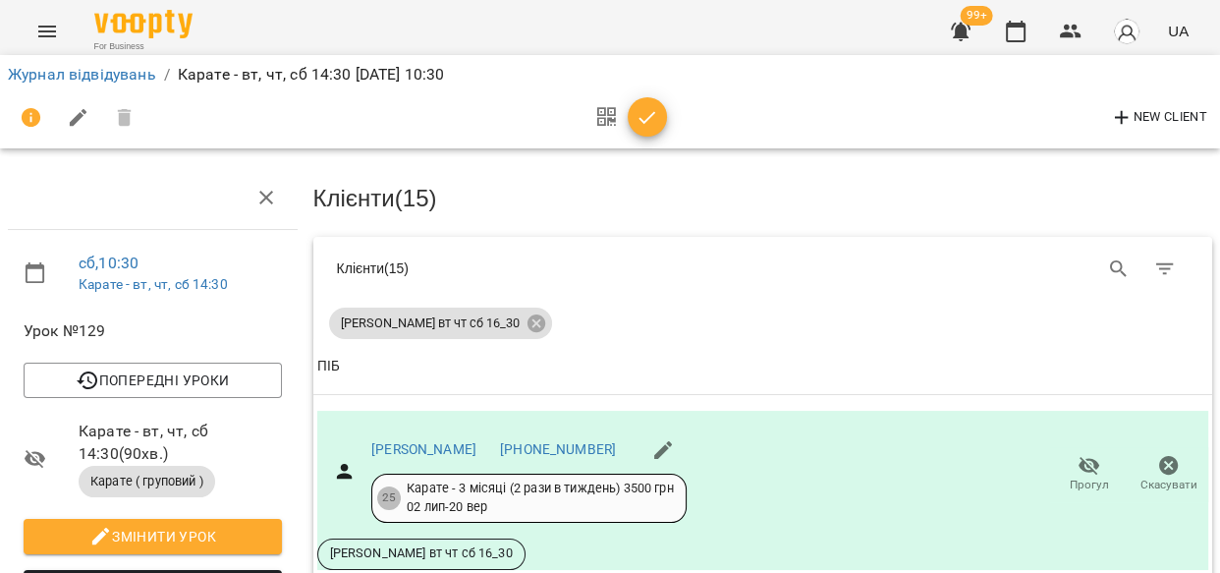
drag, startPoint x: 1062, startPoint y: 313, endPoint x: 1082, endPoint y: 338, distance: 32.1
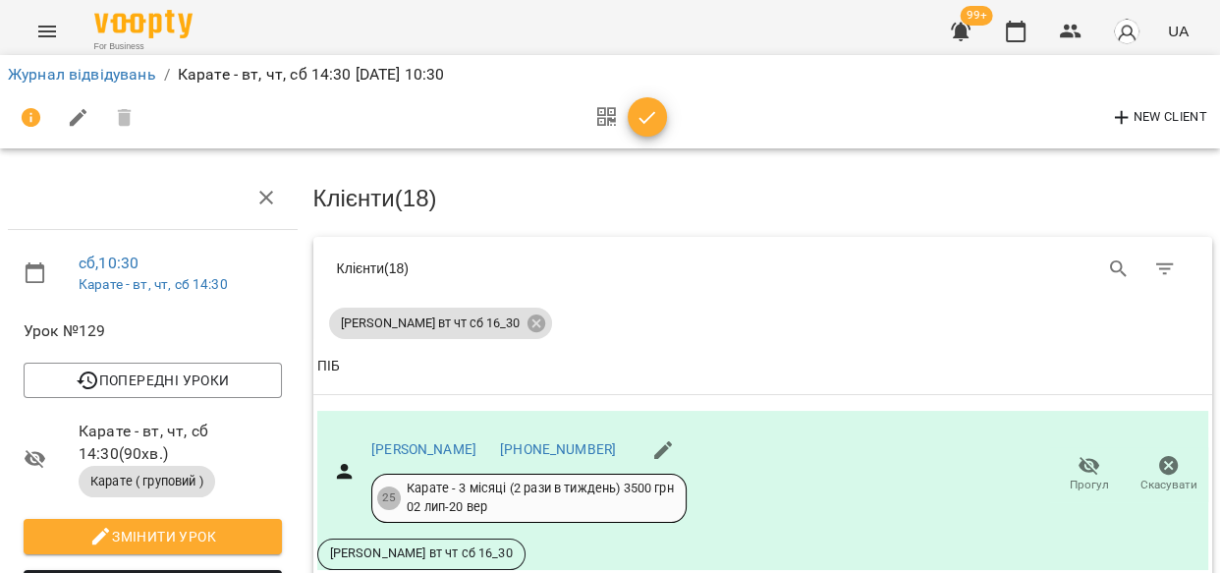
scroll to position [3105, 0]
drag, startPoint x: 1080, startPoint y: 280, endPoint x: 1085, endPoint y: 324, distance: 44.5
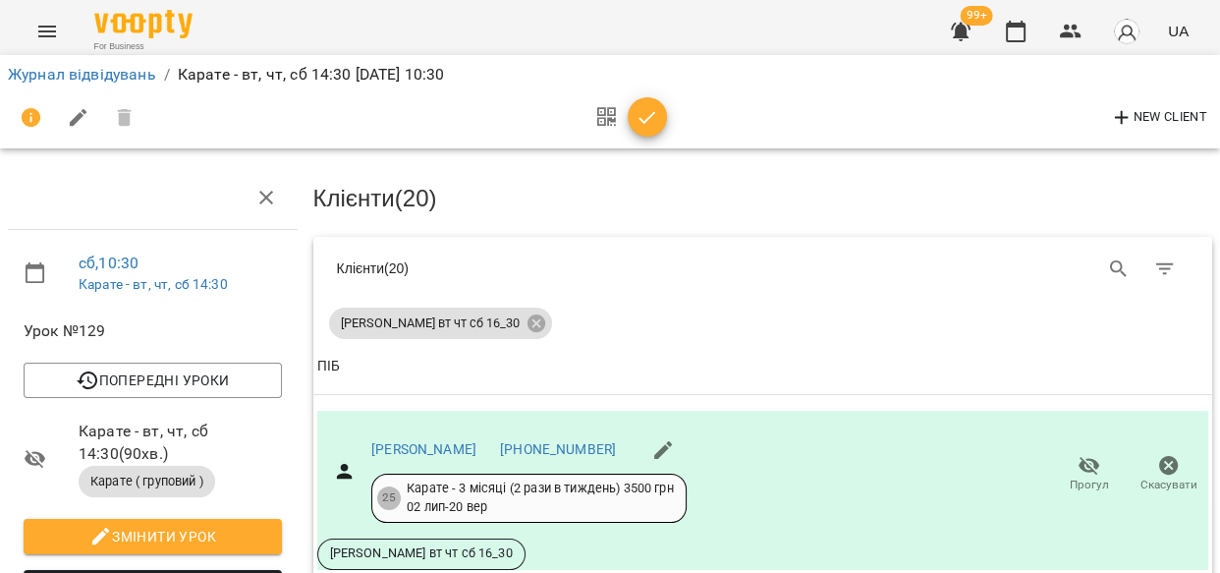
drag, startPoint x: 1058, startPoint y: 347, endPoint x: 1058, endPoint y: 361, distance: 14.7
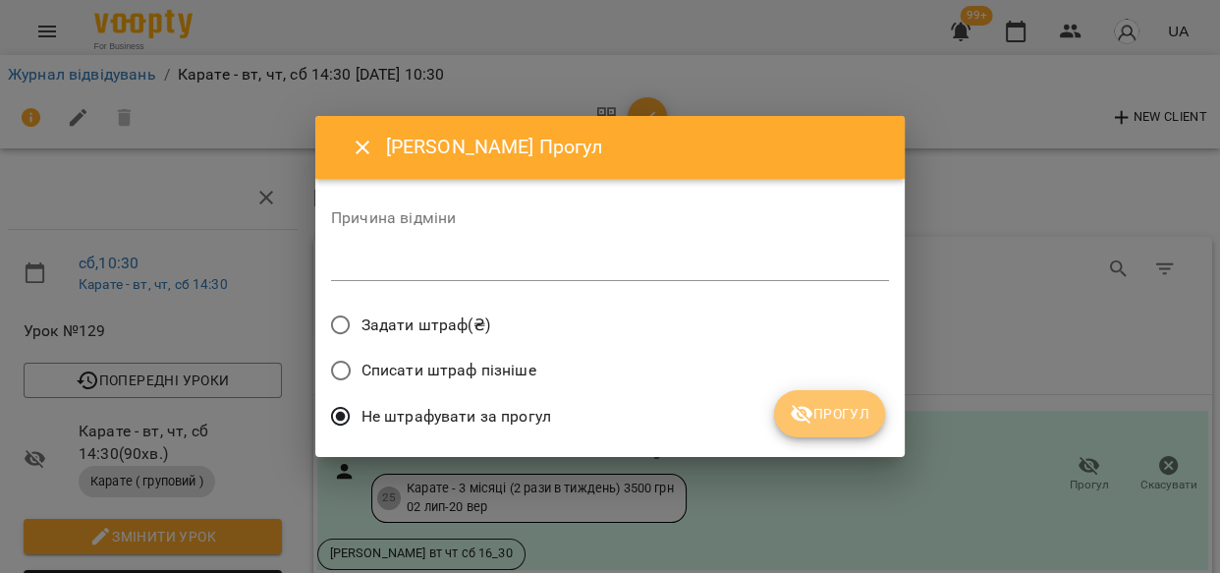
drag, startPoint x: 856, startPoint y: 422, endPoint x: 1061, endPoint y: 462, distance: 208.0
click at [862, 422] on span "Прогул" at bounding box center [830, 414] width 80 height 24
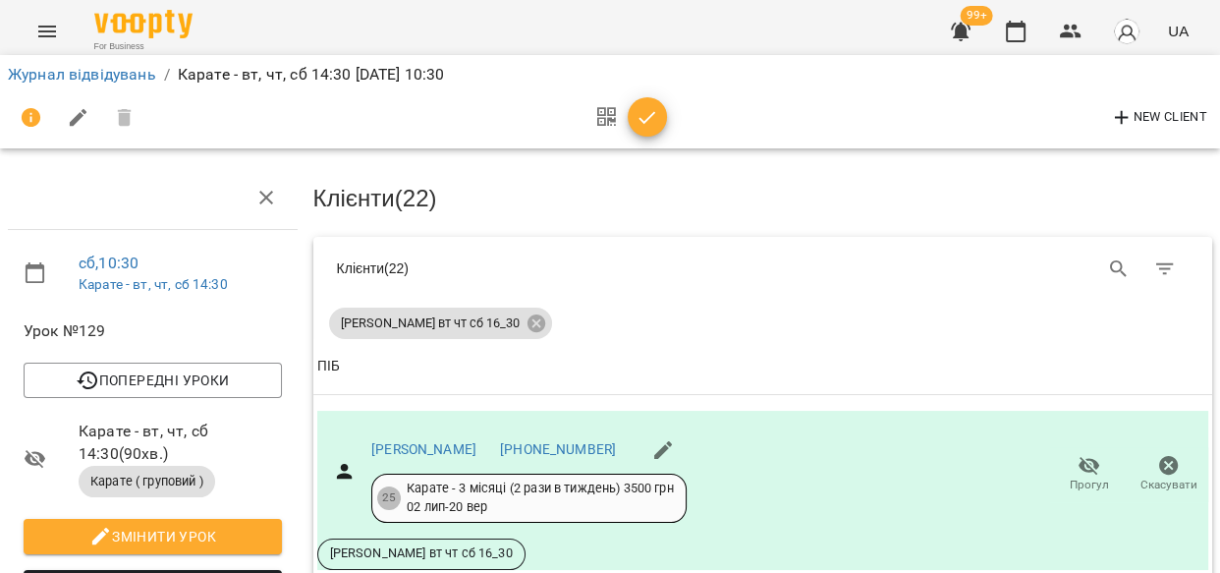
click at [95, 68] on link "Журнал відвідувань" at bounding box center [82, 74] width 148 height 19
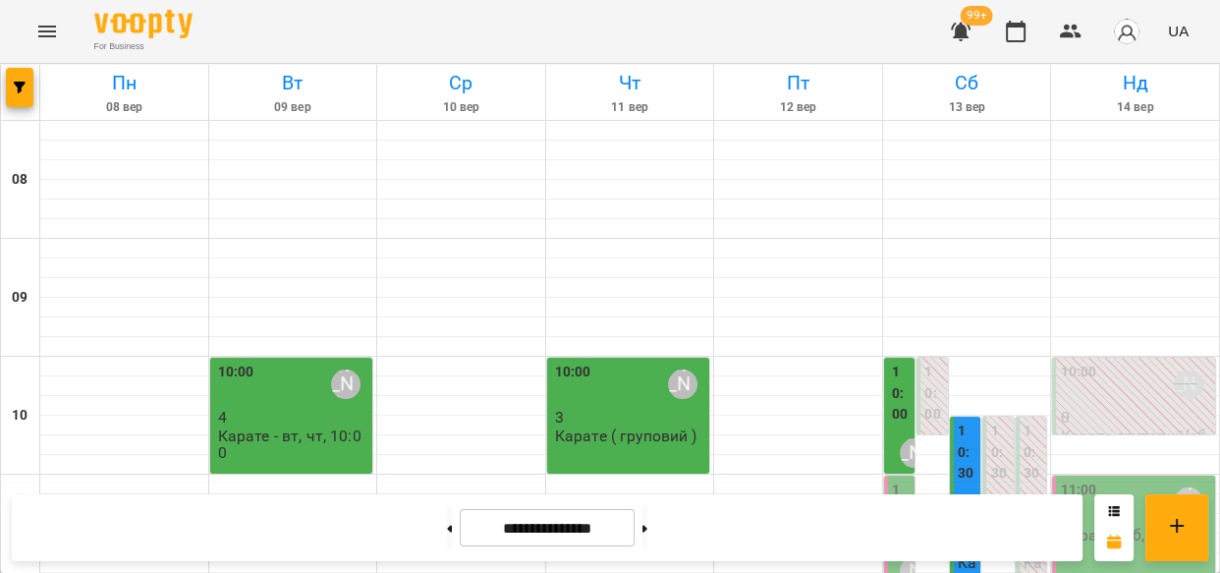
click at [210, 317] on div at bounding box center [293, 327] width 168 height 20
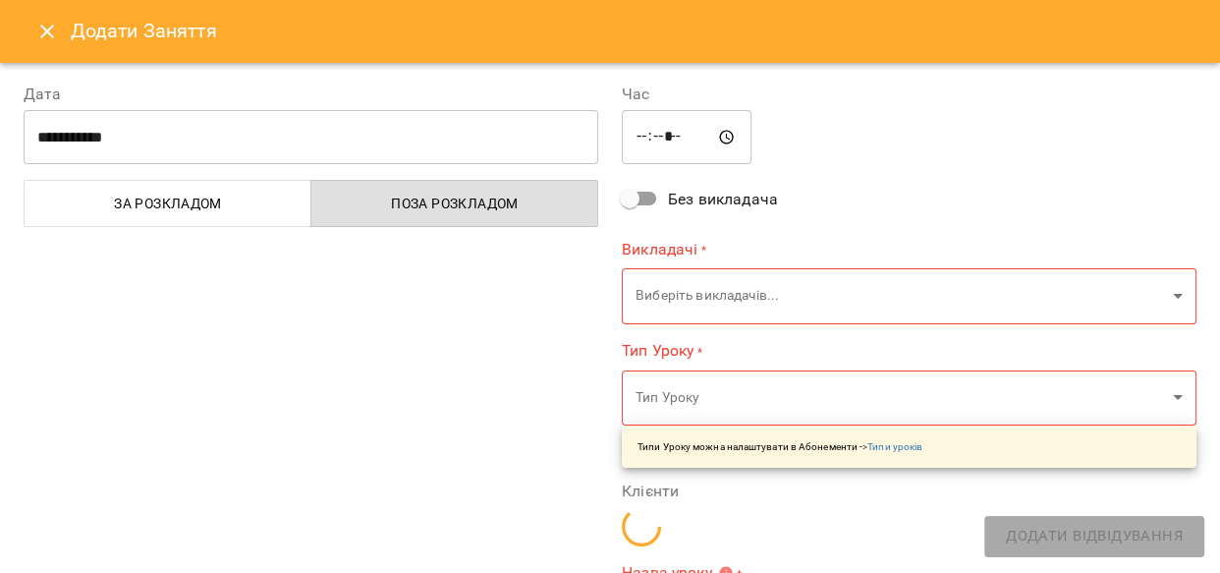
type input "**********"
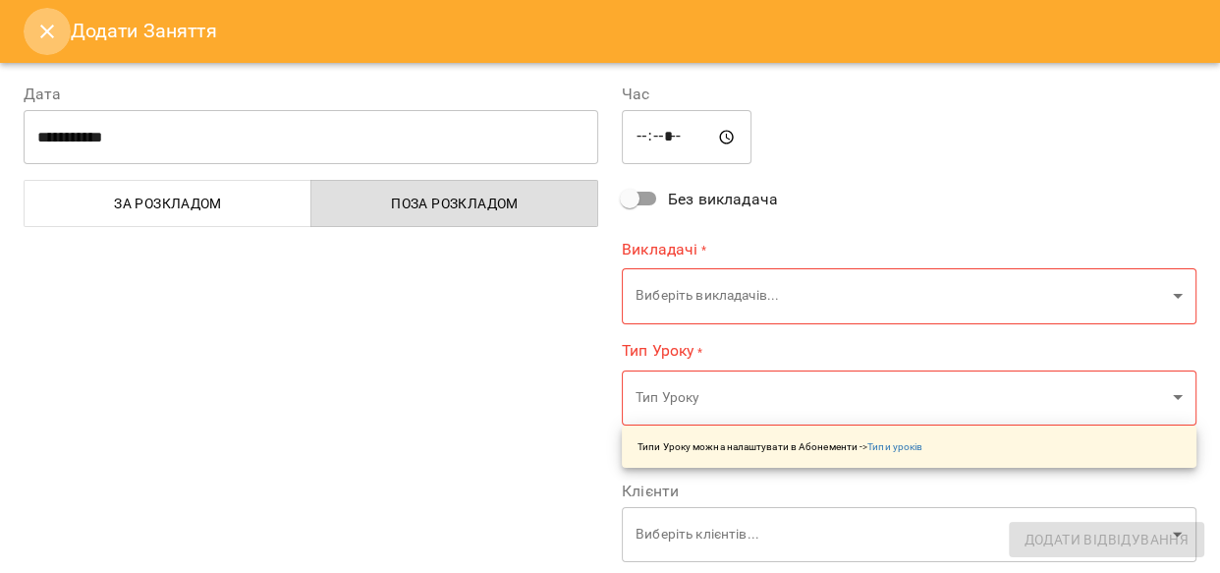
click at [54, 28] on icon "Close" at bounding box center [47, 32] width 24 height 24
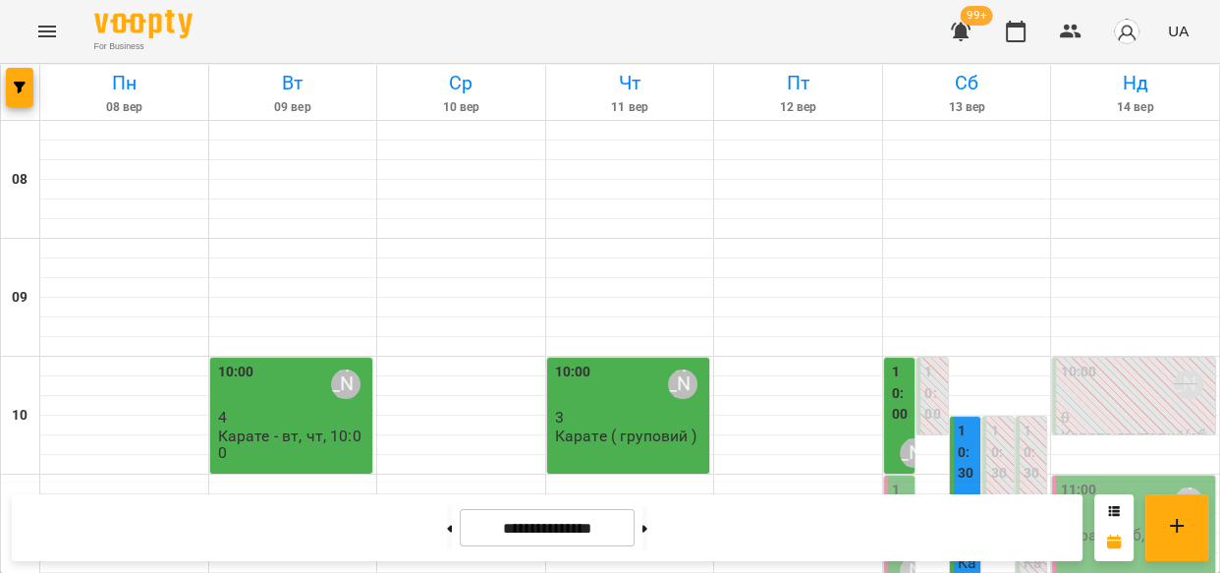
scroll to position [189, 0]
click at [958, 420] on label "10:30" at bounding box center [968, 452] width 20 height 64
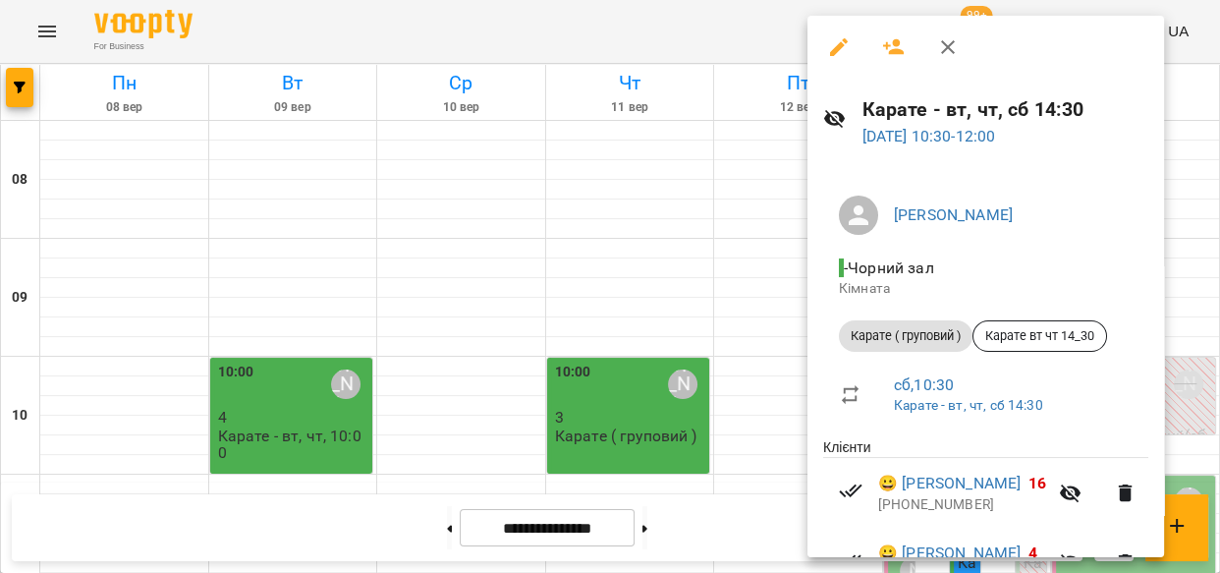
click at [833, 41] on icon "button" at bounding box center [839, 47] width 24 height 24
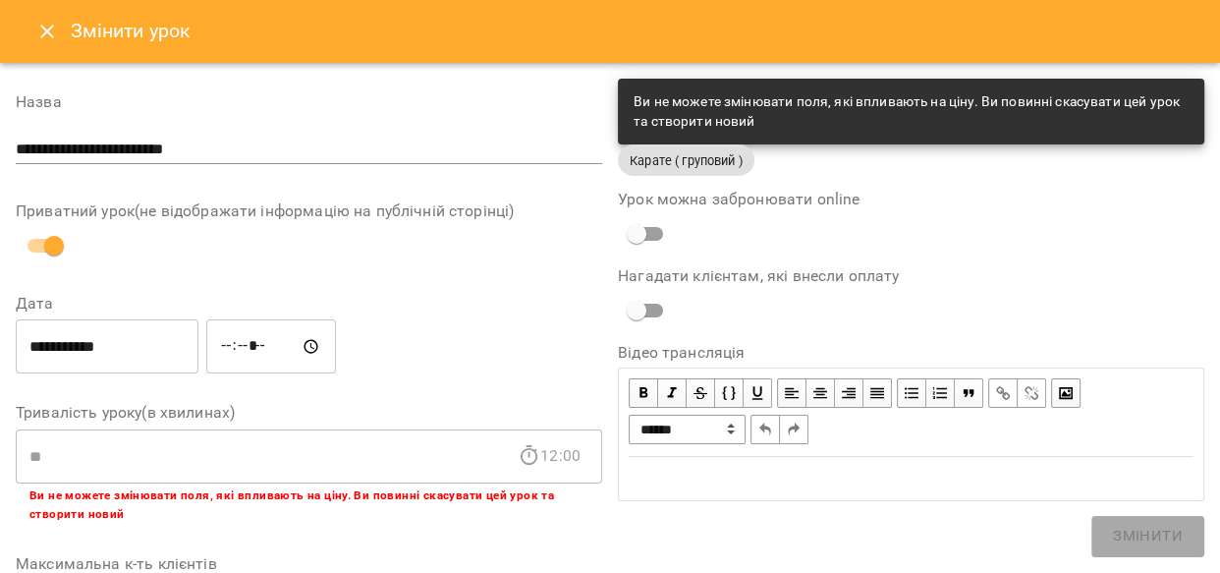
click at [46, 26] on icon "Close" at bounding box center [47, 32] width 24 height 24
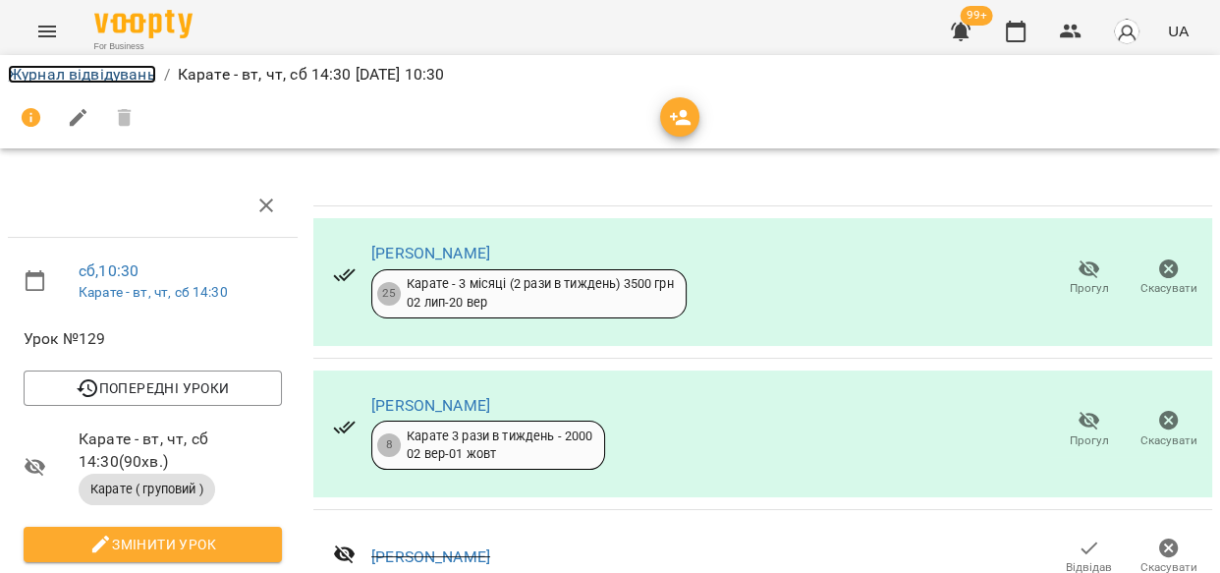
click at [98, 68] on link "Журнал відвідувань" at bounding box center [82, 74] width 148 height 19
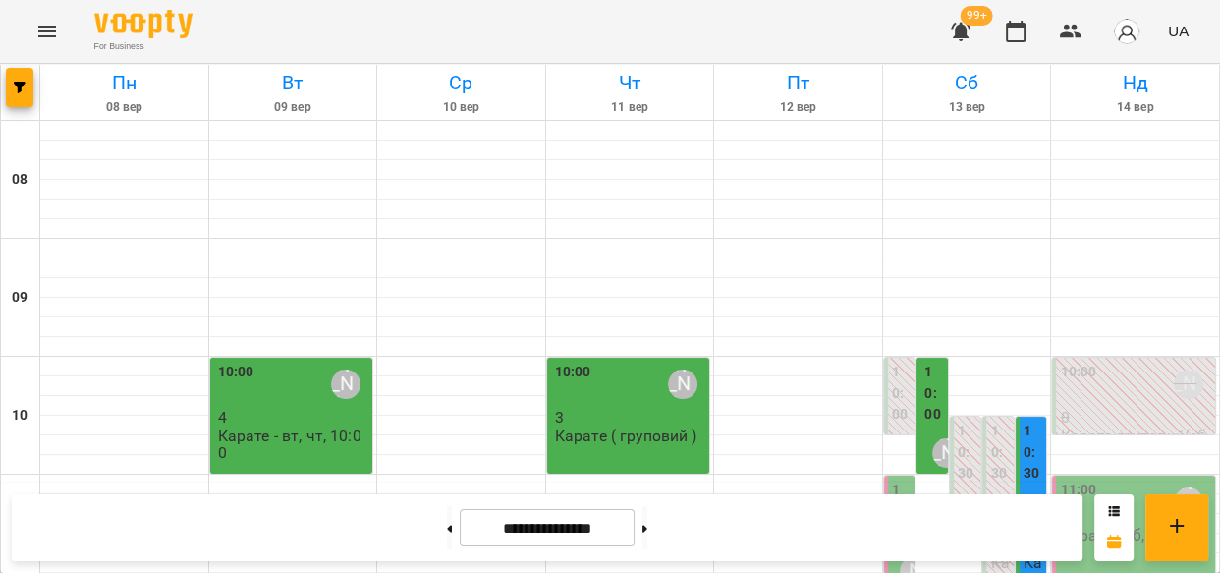
scroll to position [40, 0]
click at [447, 522] on button at bounding box center [449, 527] width 5 height 43
type input "**********"
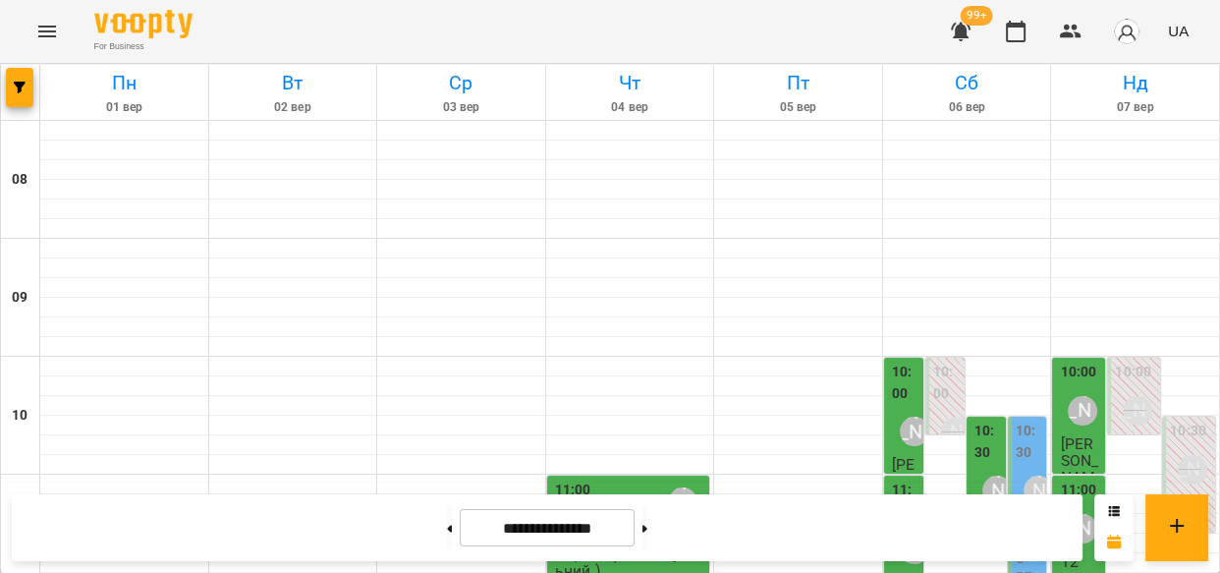
scroll to position [179, 0]
click at [974, 467] on div "[PERSON_NAME]" at bounding box center [996, 489] width 45 height 45
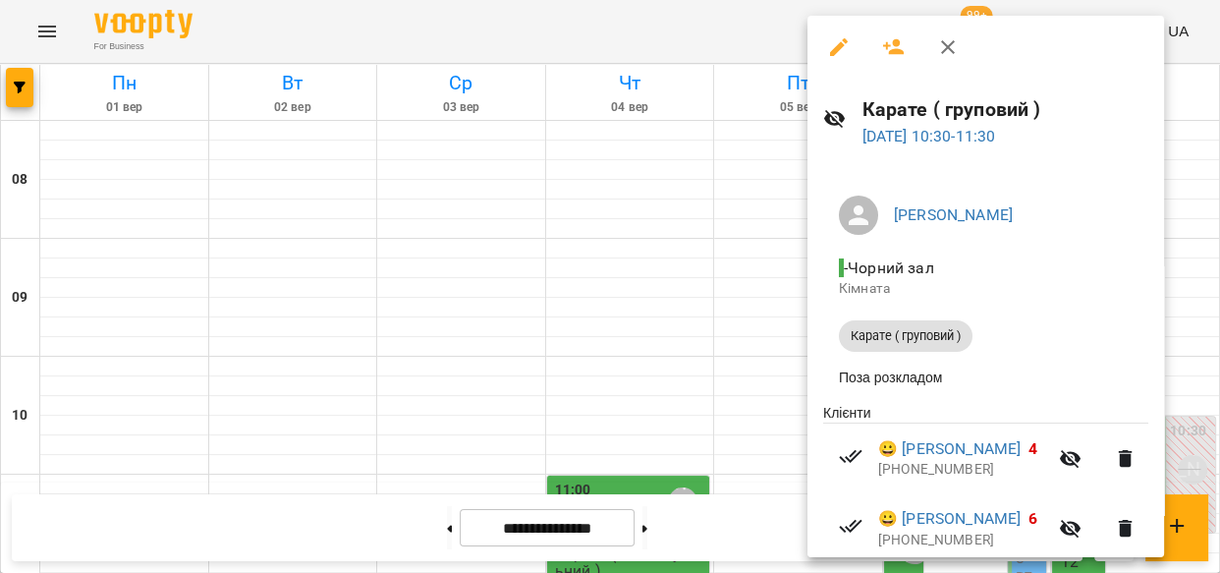
click at [841, 44] on icon "button" at bounding box center [839, 47] width 18 height 18
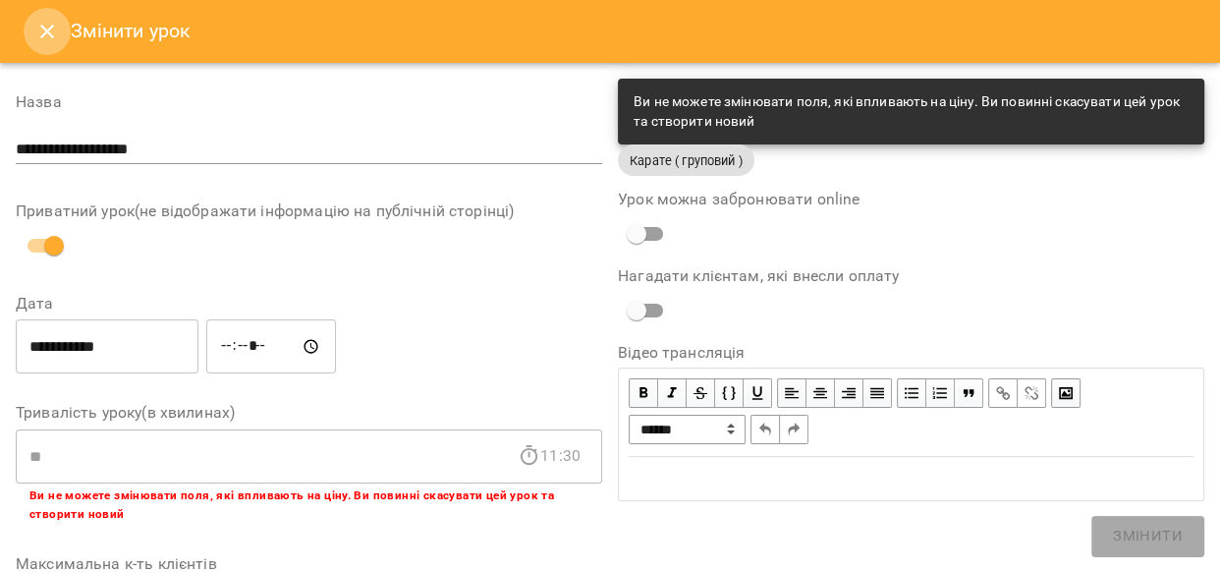
click at [42, 19] on button "Close" at bounding box center [47, 31] width 47 height 47
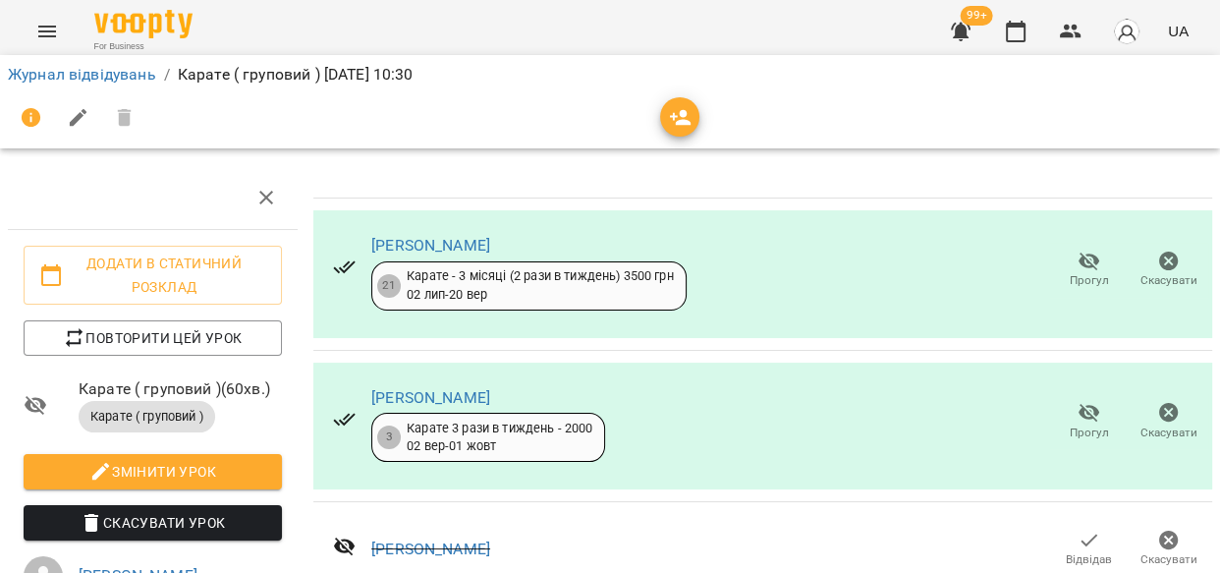
scroll to position [1483, 0]
click at [92, 81] on link "Журнал відвідувань" at bounding box center [82, 74] width 148 height 19
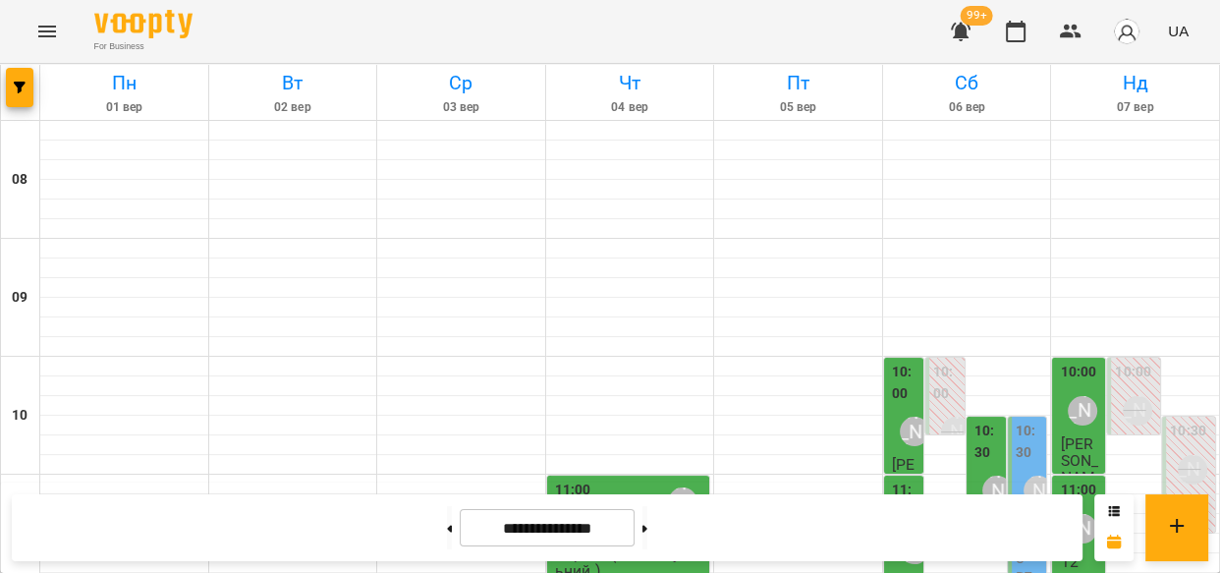
scroll to position [274, 0]
click at [647, 527] on icon at bounding box center [644, 527] width 5 height 7
type input "**********"
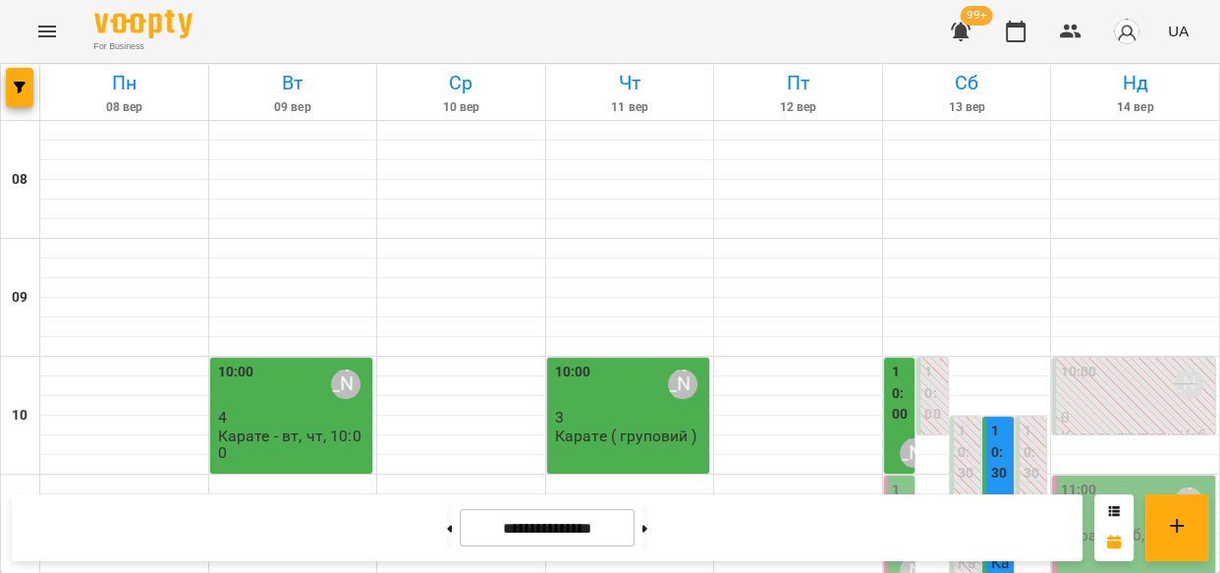
click at [982, 416] on div "10:30 [PERSON_NAME] 23 Карате - вт, чт, сб 14:30" at bounding box center [997, 580] width 31 height 329
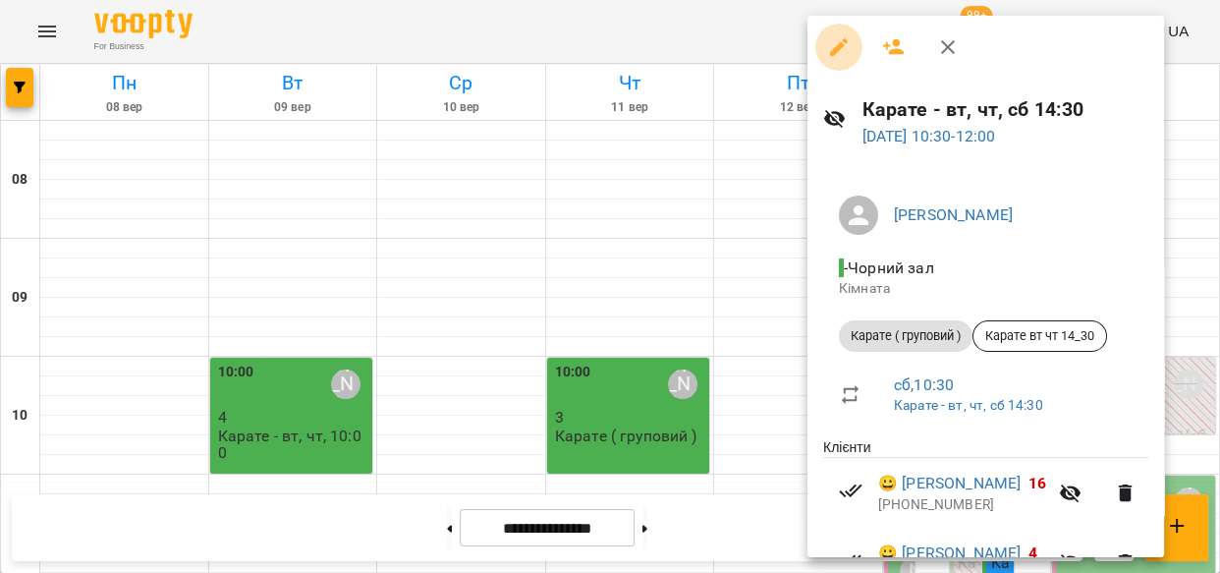
click at [843, 52] on icon "button" at bounding box center [839, 47] width 24 height 24
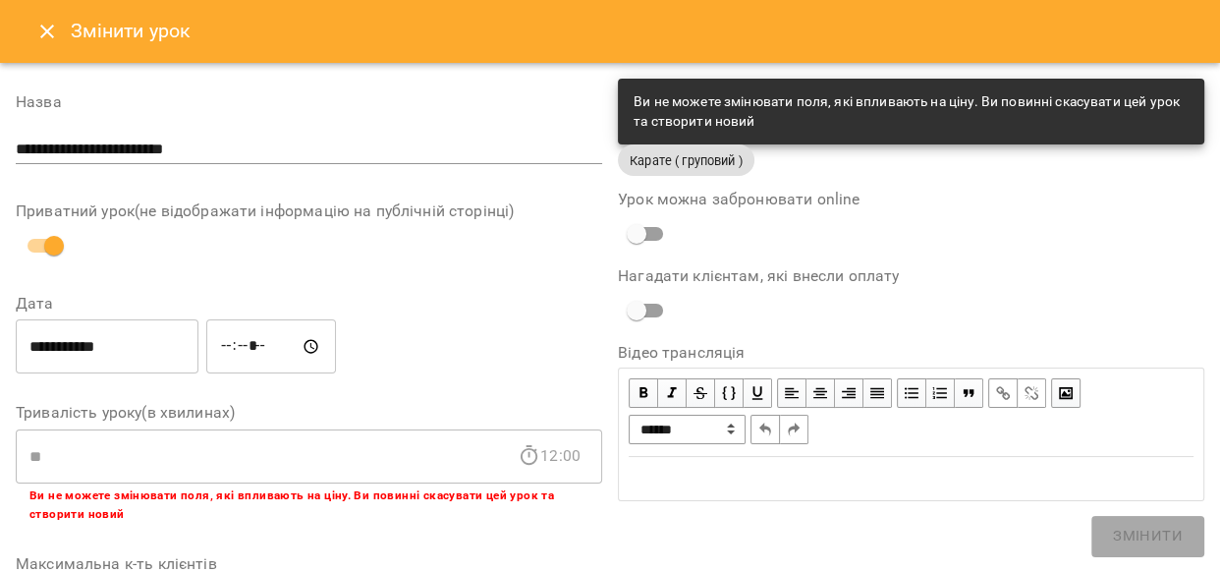
click at [43, 32] on icon "Close" at bounding box center [47, 32] width 24 height 24
